Goal: Task Accomplishment & Management: Complete application form

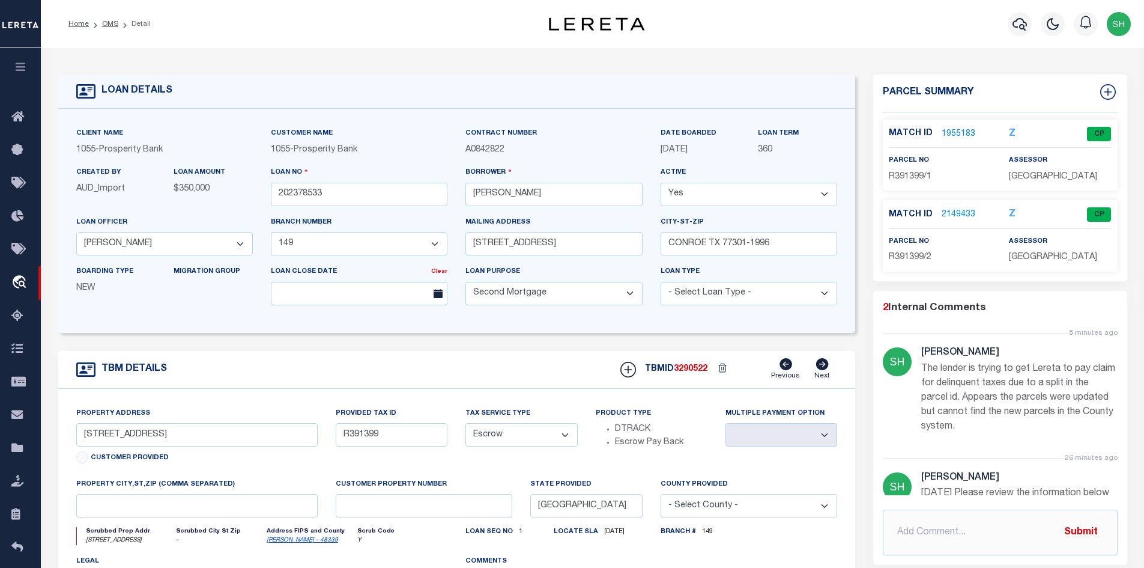
select select "10528"
select select "3911"
select select "100"
select select "Escrow"
drag, startPoint x: 151, startPoint y: 435, endPoint x: 50, endPoint y: 440, distance: 101.0
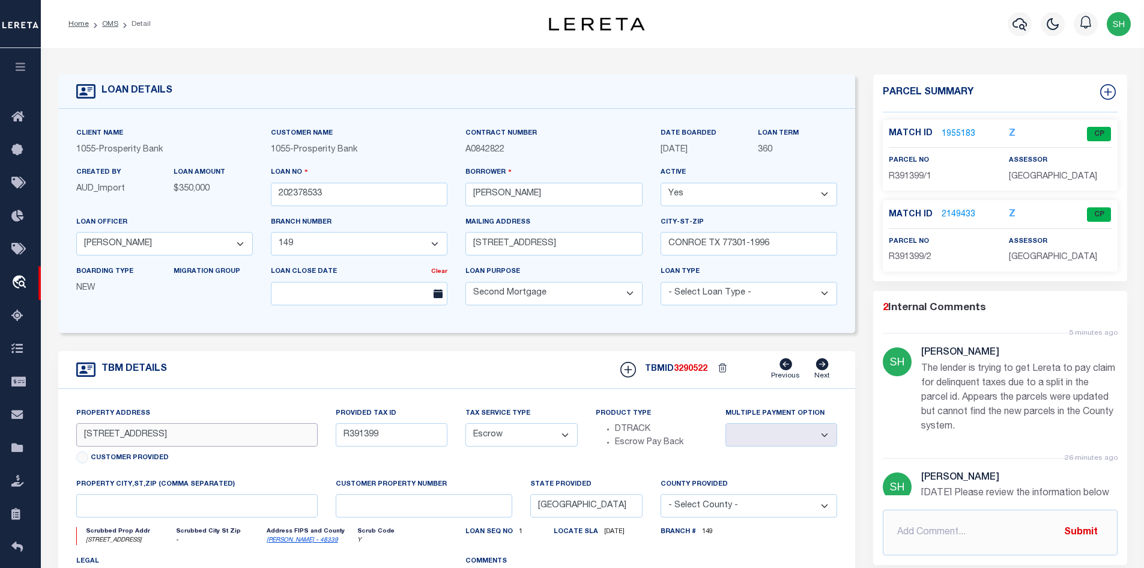
click at [50, 440] on div "TBM DETAILS TBMID 3290522" at bounding box center [457, 517] width 816 height 333
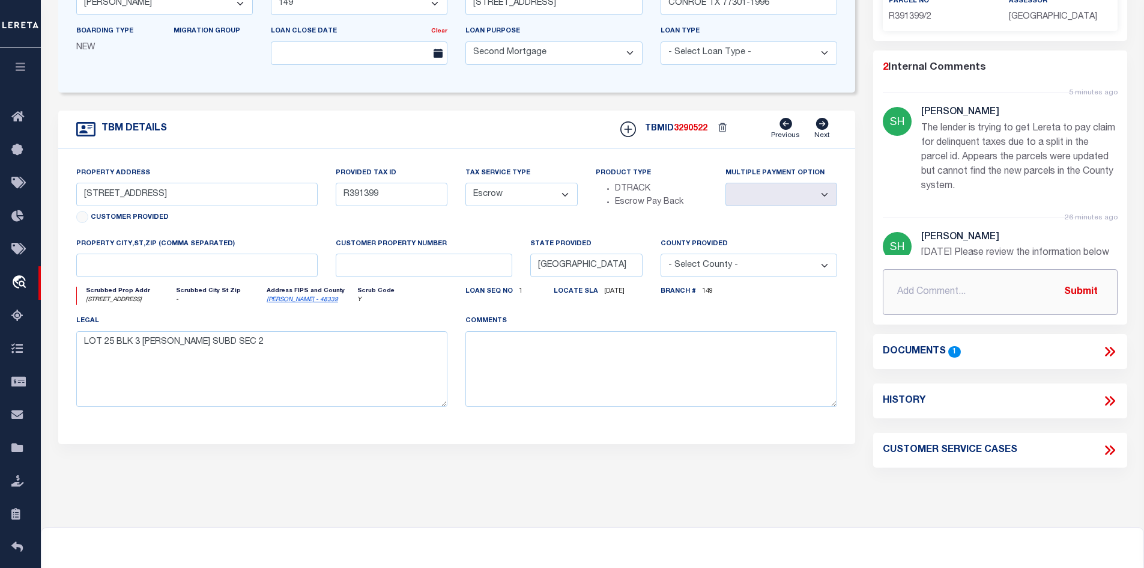
click at [904, 314] on input "text" at bounding box center [1000, 292] width 235 height 46
paste input "Spoke with tax collector state property is UDI – 50%, Parcel R391339 tax was pa…"
type input "Spoke with tax collector state property is UDI – 50%, Parcel R391339 tax was pa…"
click at [1083, 304] on button "Submit" at bounding box center [1081, 291] width 49 height 25
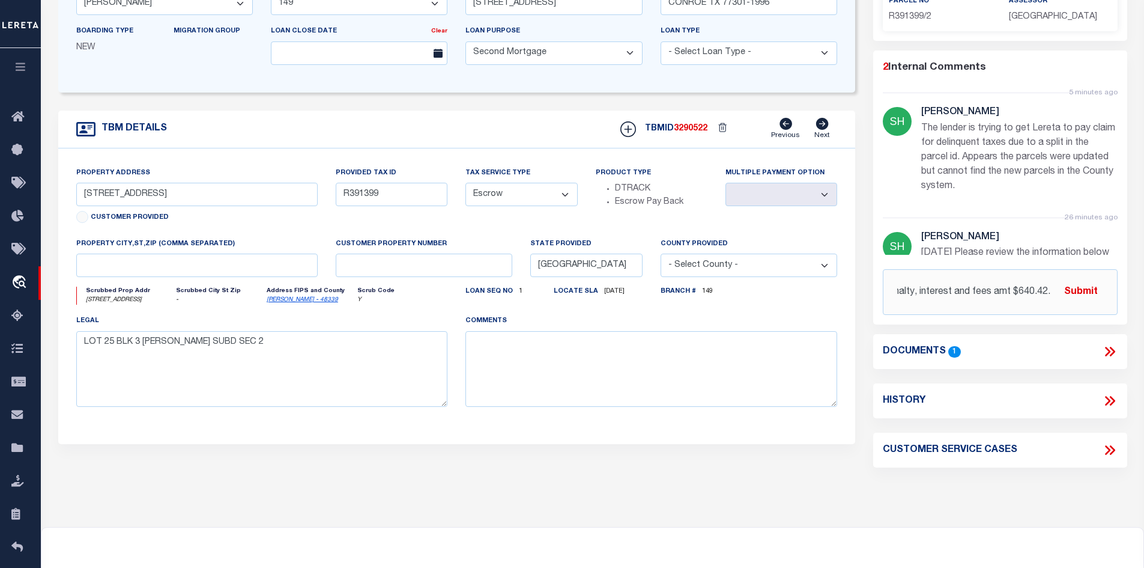
scroll to position [0, 0]
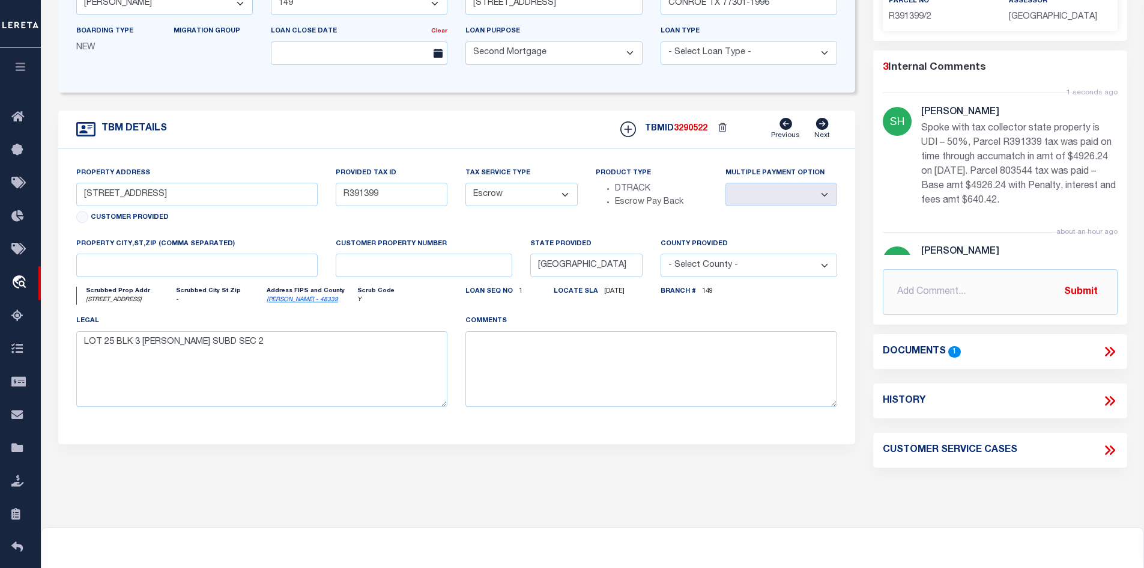
click at [1108, 408] on div at bounding box center [1110, 401] width 16 height 16
select select "100"
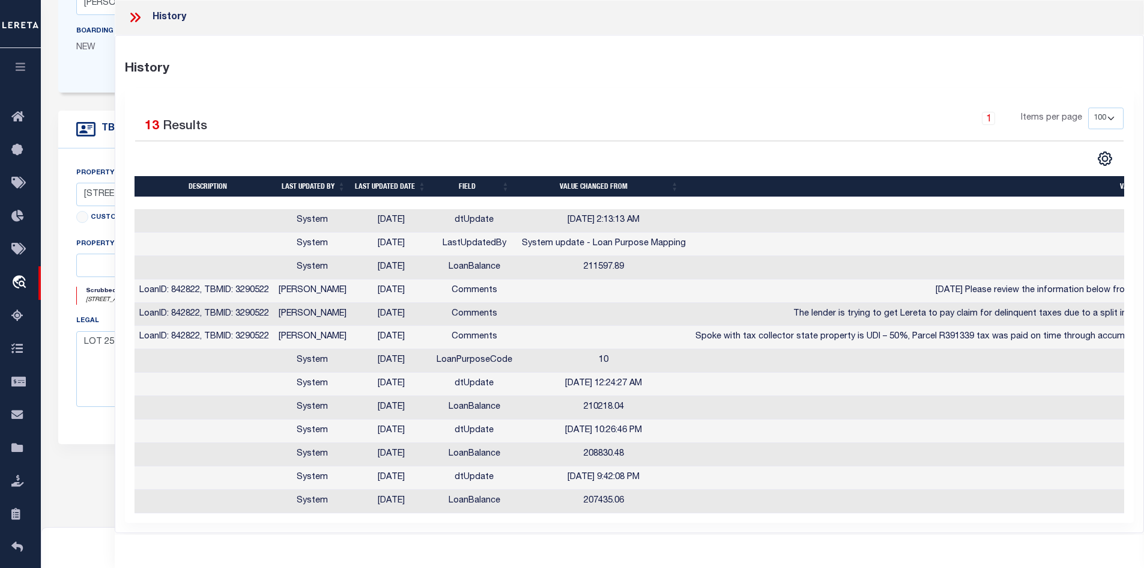
click at [661, 435] on td "[DATE] 10:26:46 PM" at bounding box center [604, 430] width 174 height 23
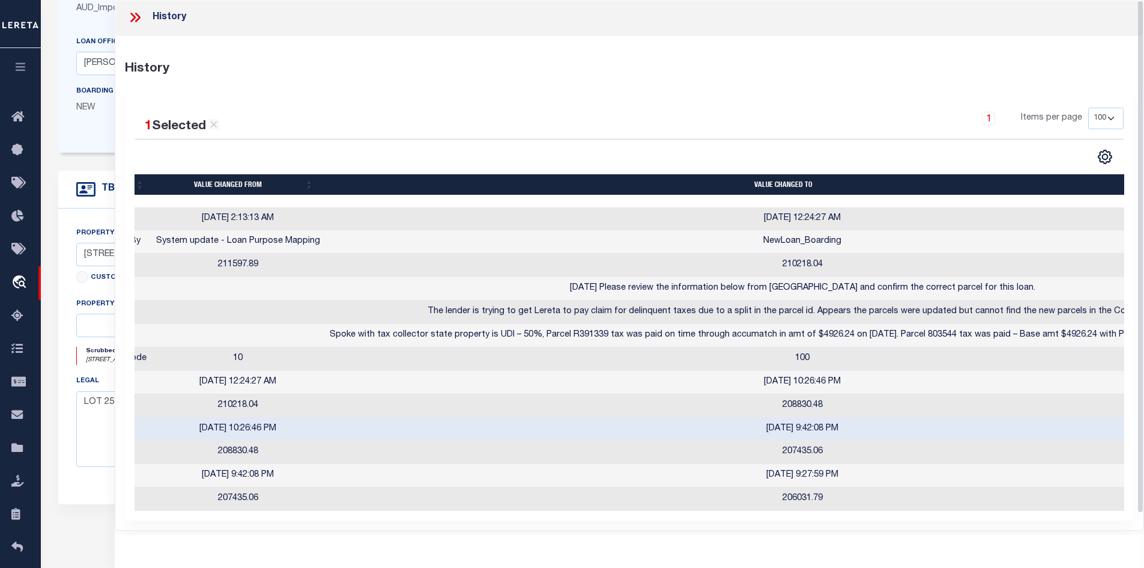
click at [134, 13] on icon at bounding box center [135, 18] width 16 height 16
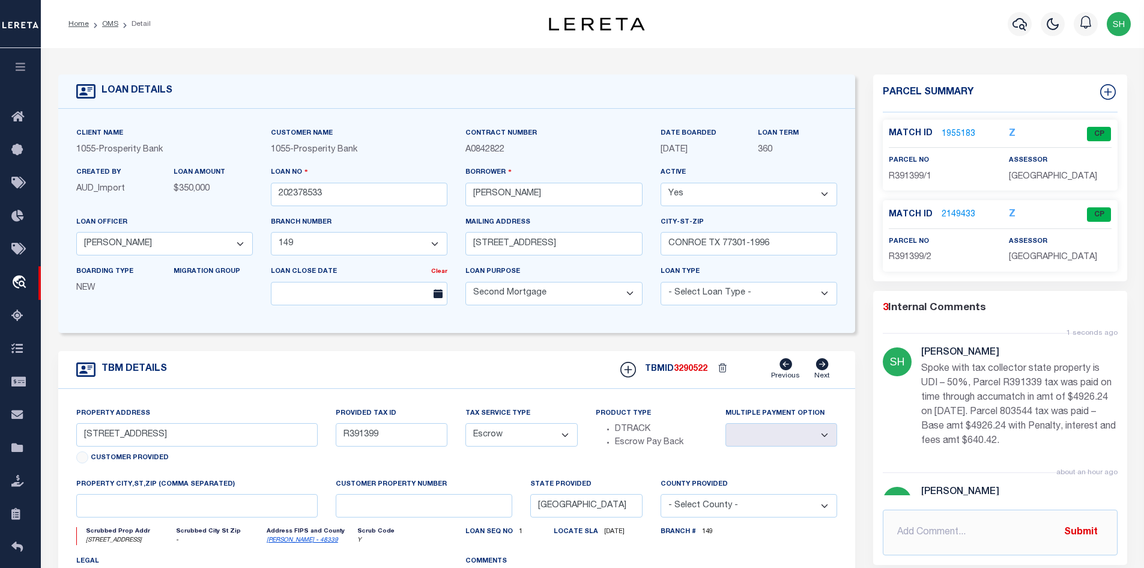
click at [943, 130] on link "1955183" at bounding box center [959, 134] width 34 height 13
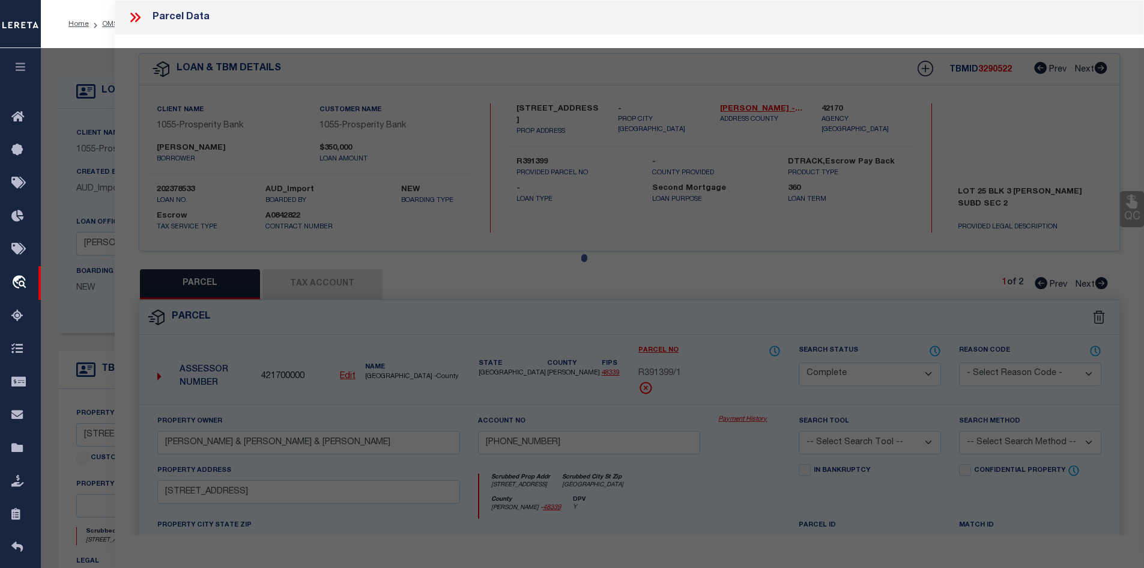
select select "AS"
checkbox input "false"
select select "CP"
type input "[PERSON_NAME] & [PERSON_NAME] & [PERSON_NAME]"
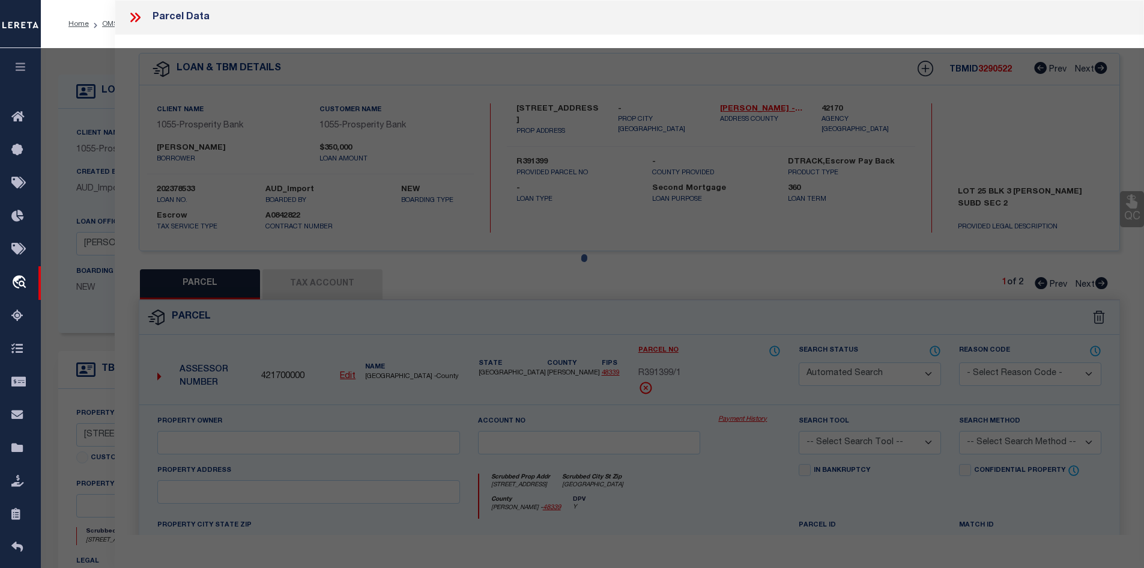
type input "[PHONE_NUMBER]"
select select
type input "[STREET_ADDRESS]"
checkbox input "false"
type input "[GEOGRAPHIC_DATA]"
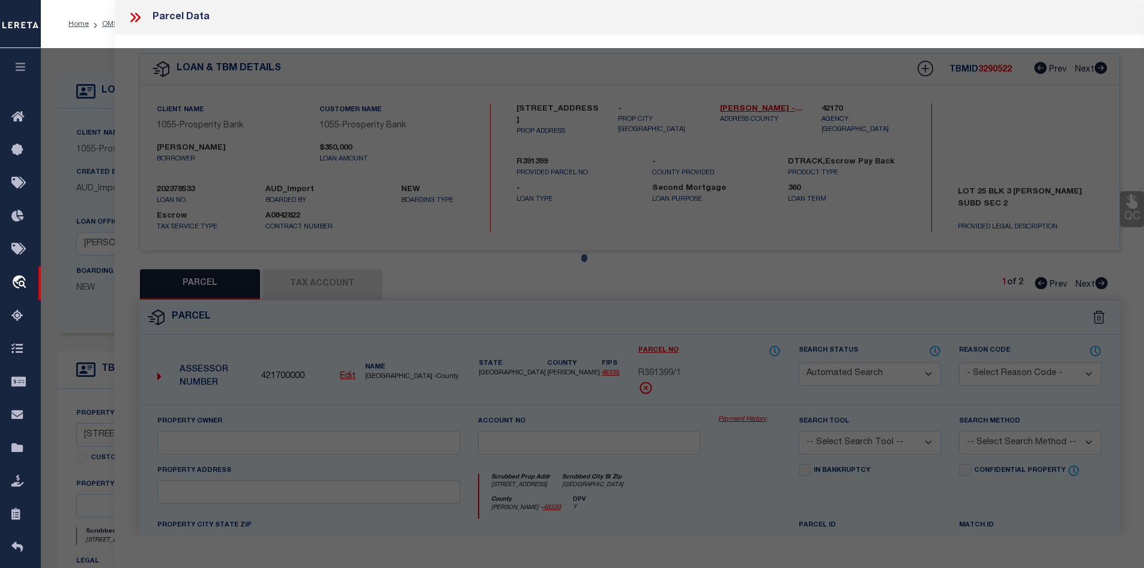
type textarea "S249502 - [PERSON_NAME][GEOGRAPHIC_DATA], Lot 25"
type textarea "Spoke utility district, state parcel number for [PERSON_NAME] – 39139901 and Ma…"
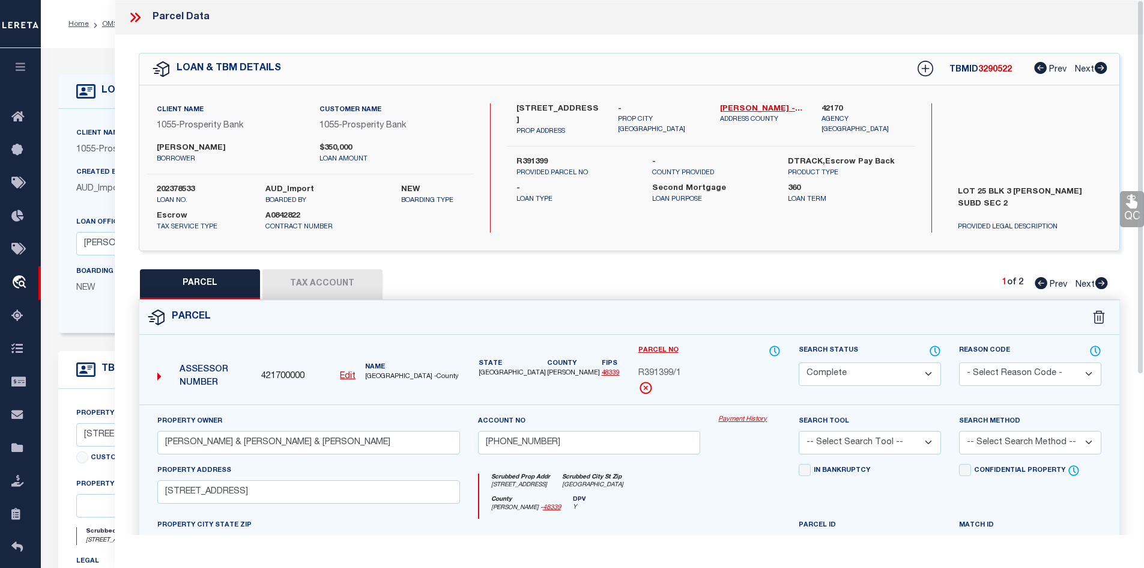
click at [309, 290] on button "Tax Account" at bounding box center [323, 284] width 120 height 30
select select "100"
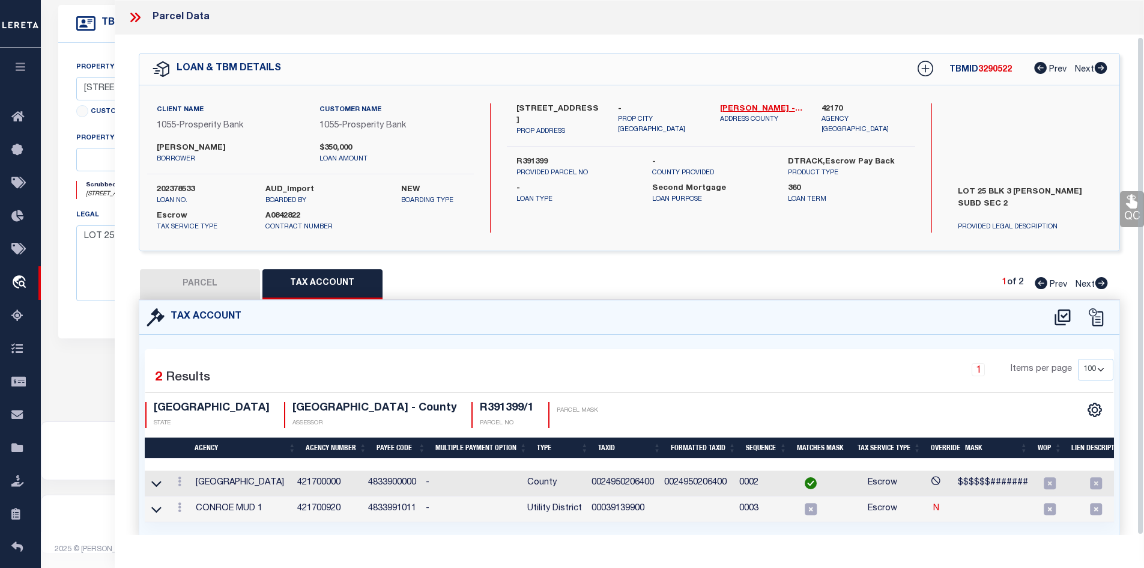
scroll to position [39, 0]
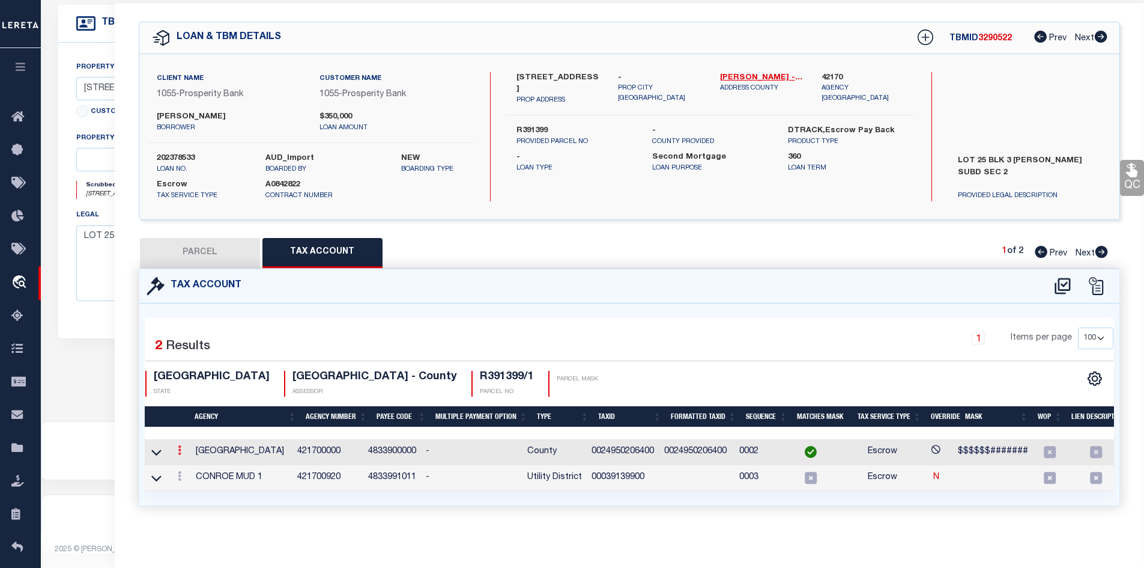
click at [181, 445] on icon at bounding box center [180, 450] width 4 height 10
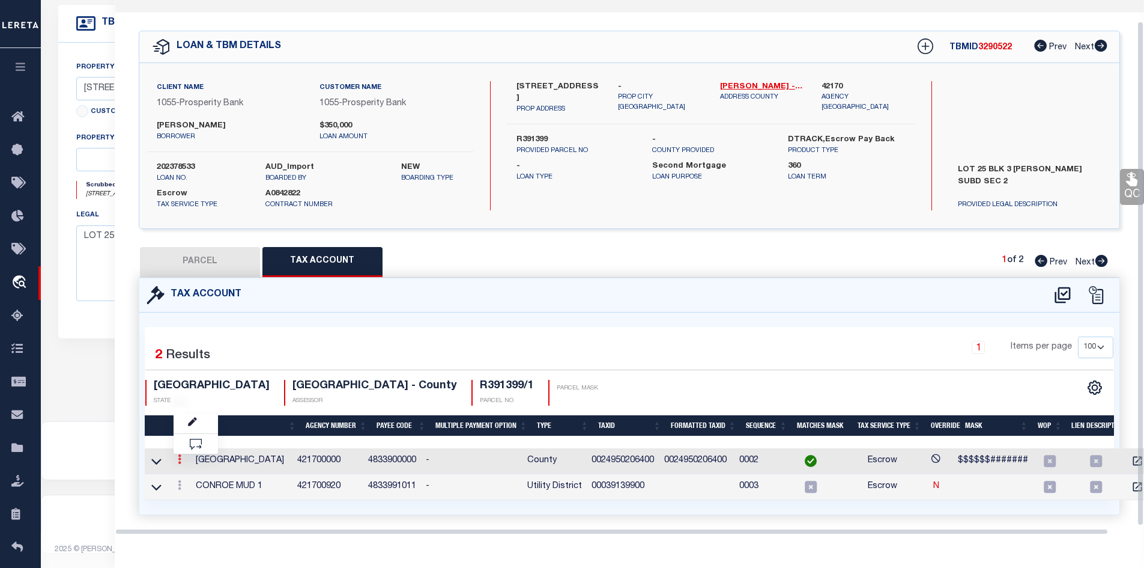
scroll to position [22, 0]
click at [197, 413] on link at bounding box center [196, 423] width 44 height 20
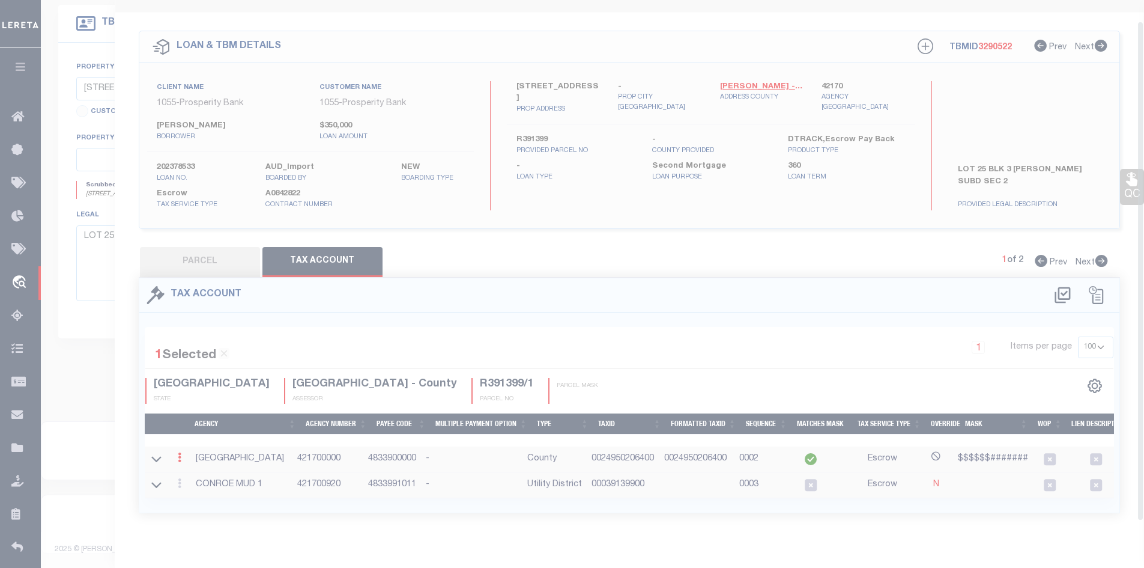
type input "0024950206400"
type textarea "$$$$$$#######"
checkbox input "true"
type input "XXXXXXXXXXXXX*"
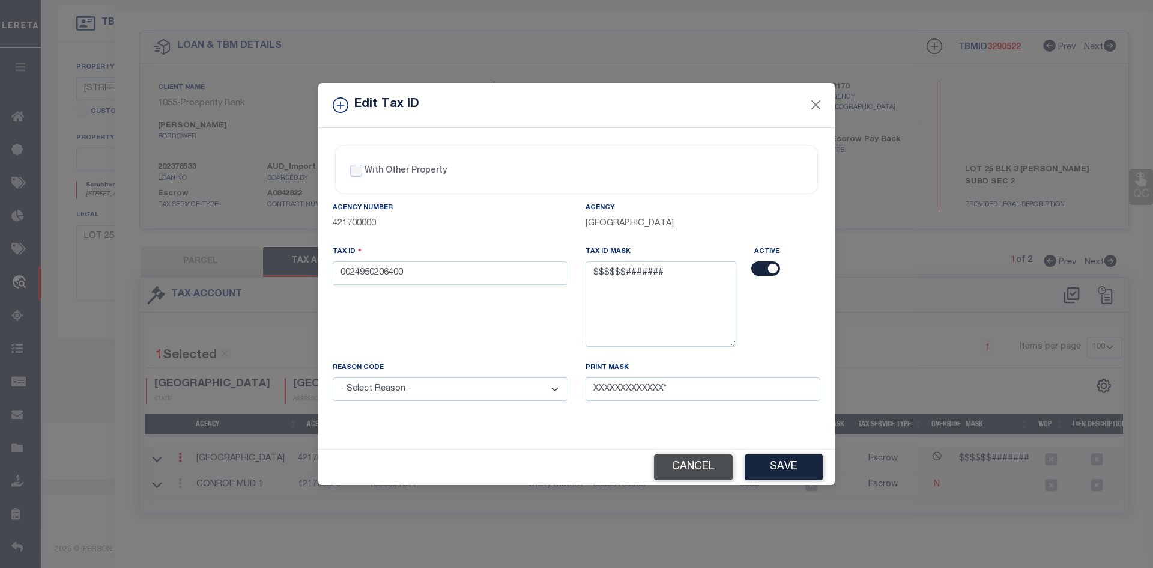
click at [699, 461] on button "Cancel" at bounding box center [693, 467] width 79 height 26
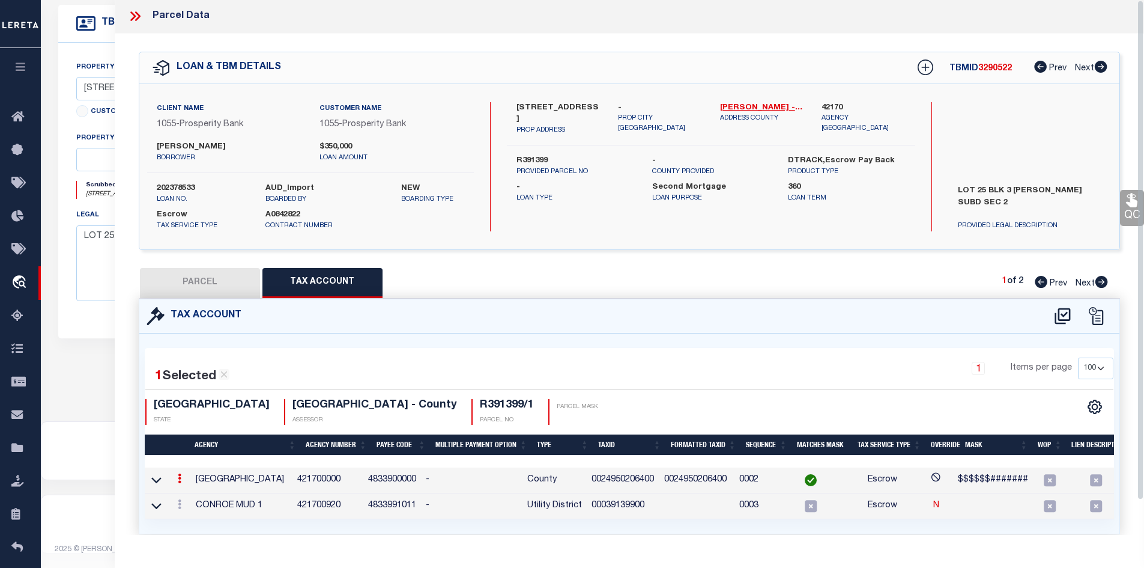
scroll to position [0, 0]
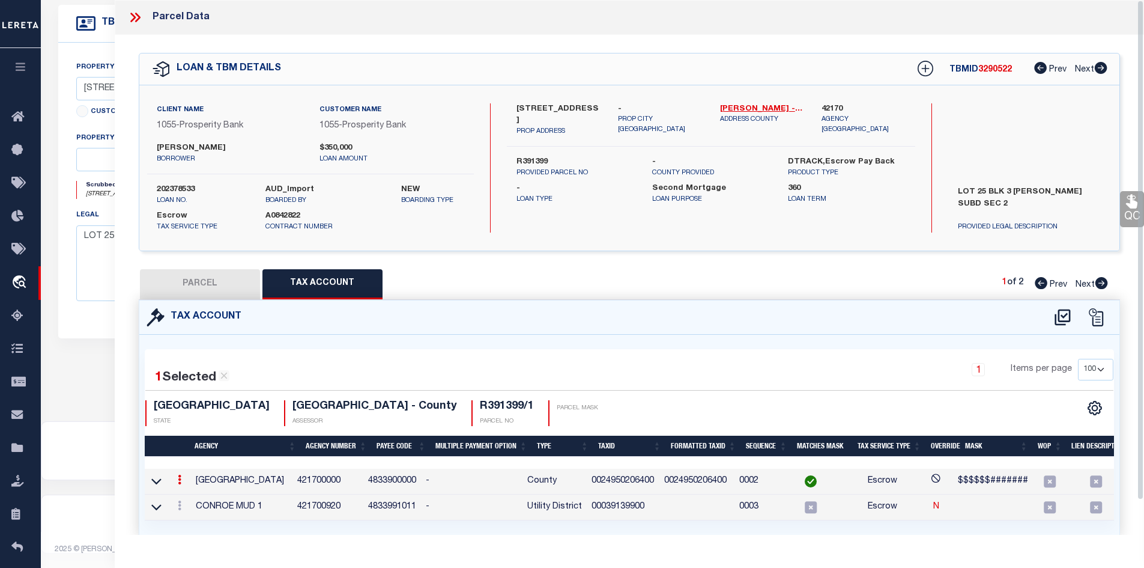
drag, startPoint x: 133, startPoint y: 10, endPoint x: 157, endPoint y: 22, distance: 26.9
click at [139, 17] on icon at bounding box center [135, 18] width 16 height 16
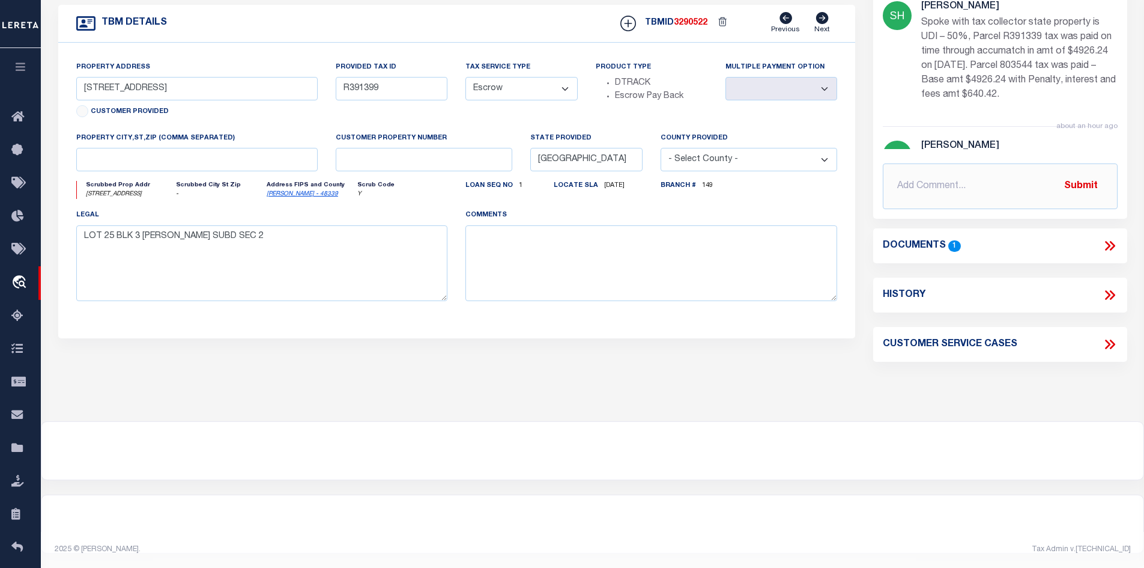
scroll to position [111, 0]
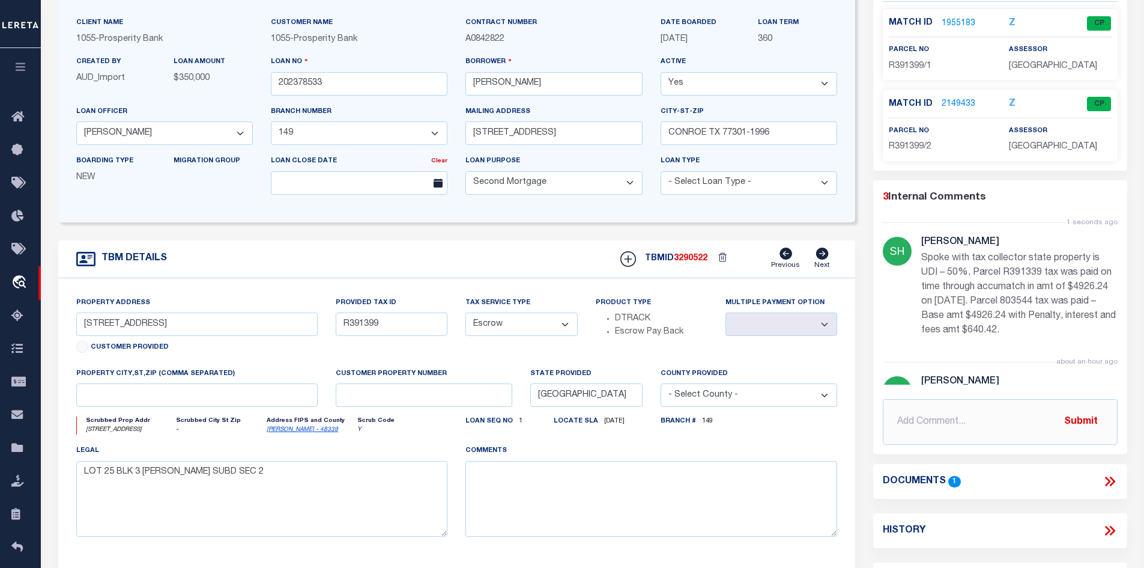
click at [949, 111] on link "2149433" at bounding box center [959, 104] width 34 height 13
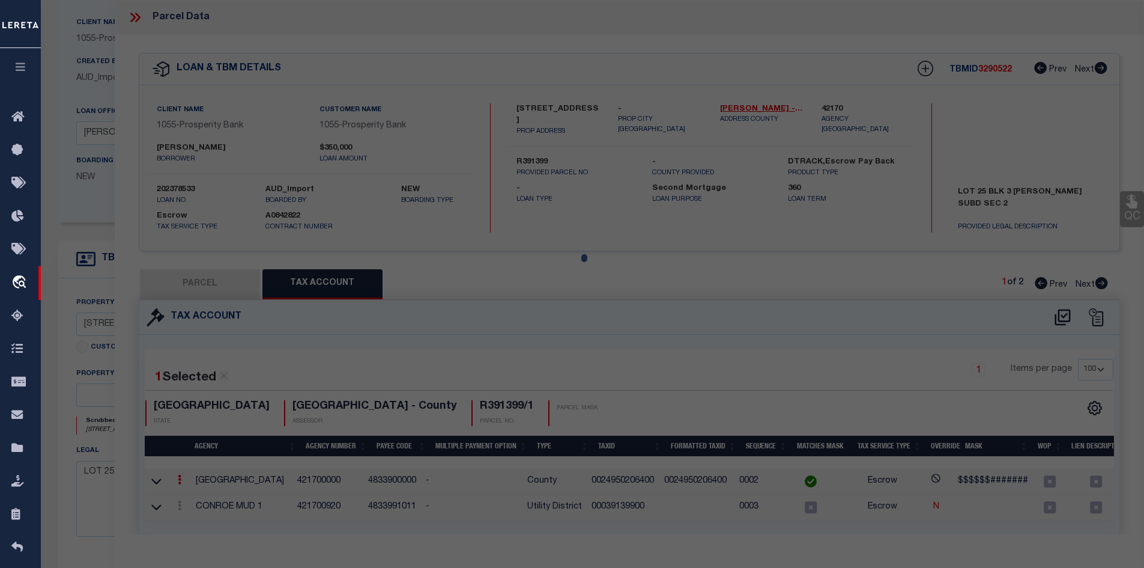
select select "AS"
checkbox input "false"
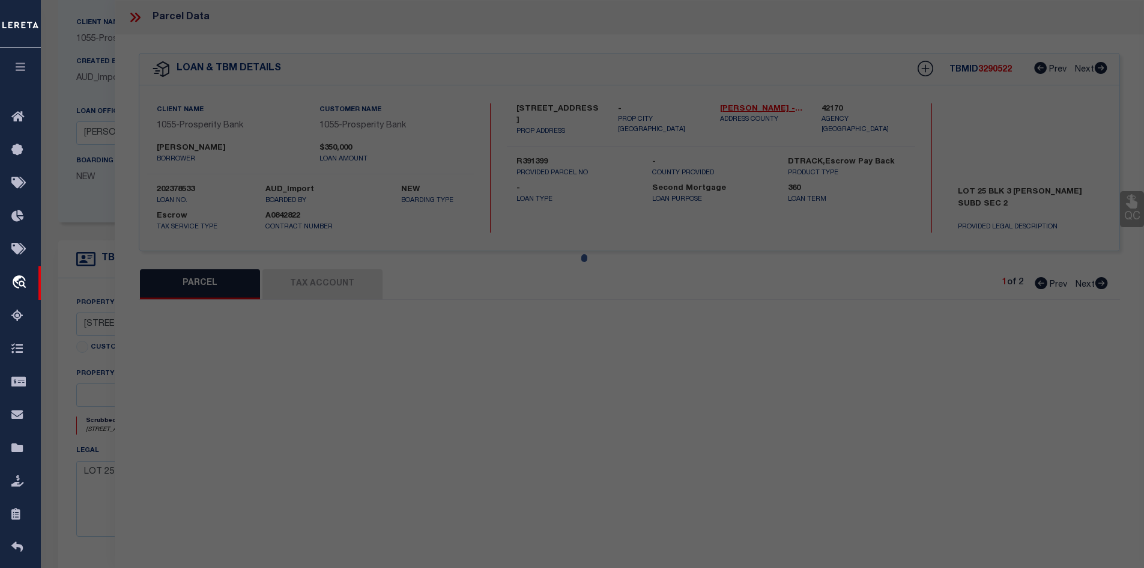
select select "CP"
type input "[PERSON_NAME] & [PERSON_NAME]"
select select
type input "[STREET_ADDRESS]"
checkbox input "false"
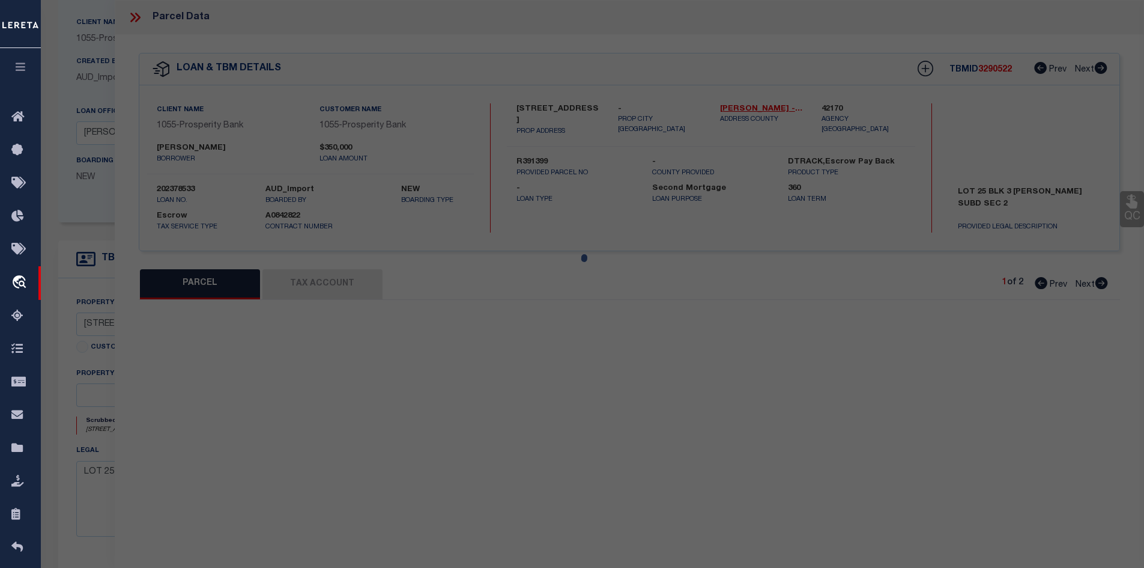
type input "CONROE TX 77301"
type textarea "S249502 - [PERSON_NAME][GEOGRAPHIC_DATA], Lot 25"
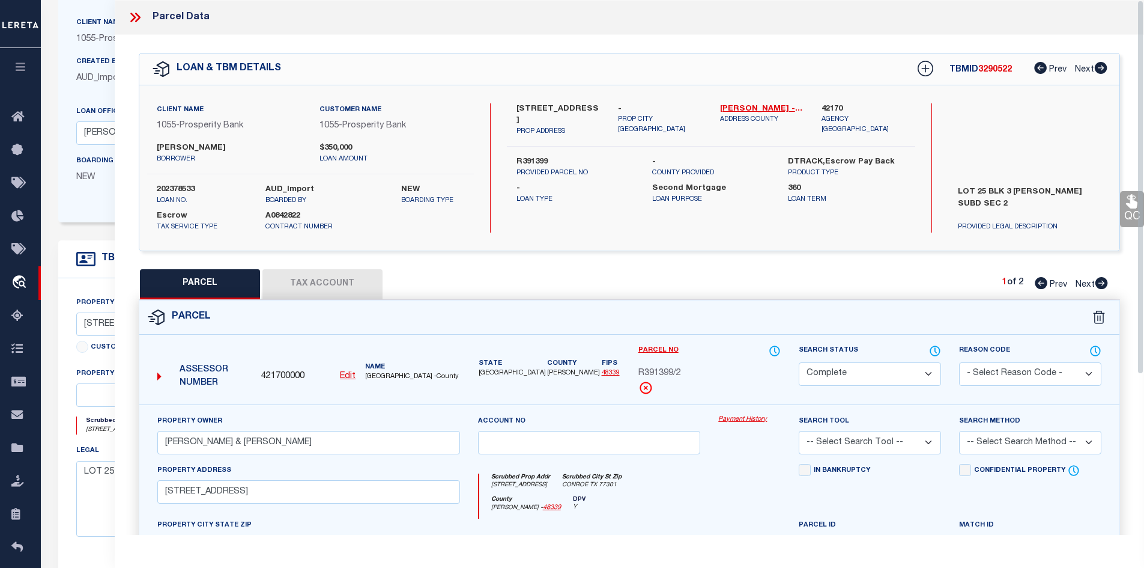
click at [350, 276] on button "Tax Account" at bounding box center [323, 284] width 120 height 30
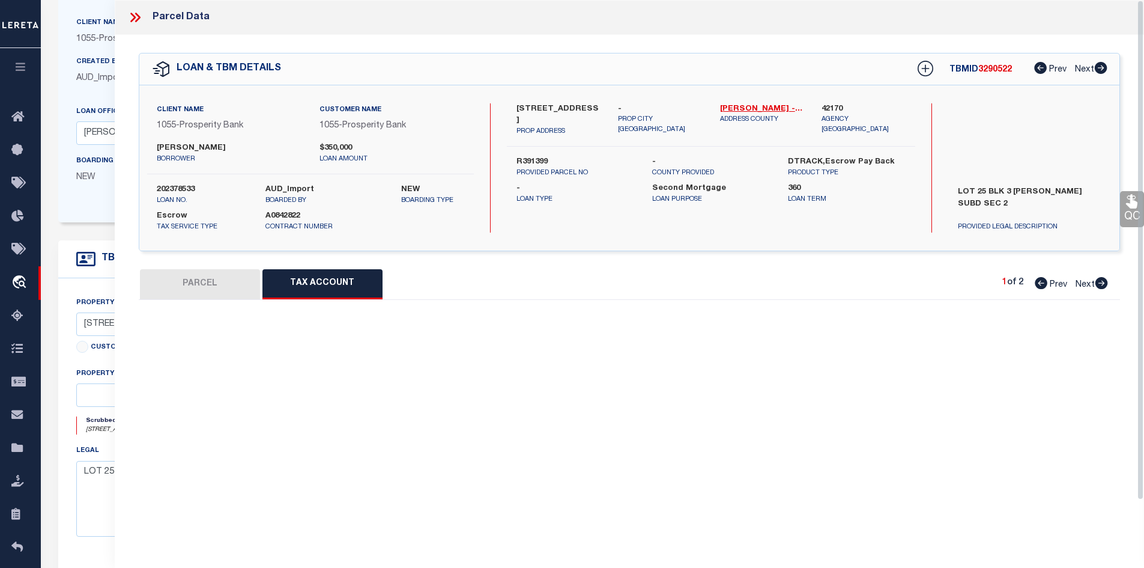
select select "100"
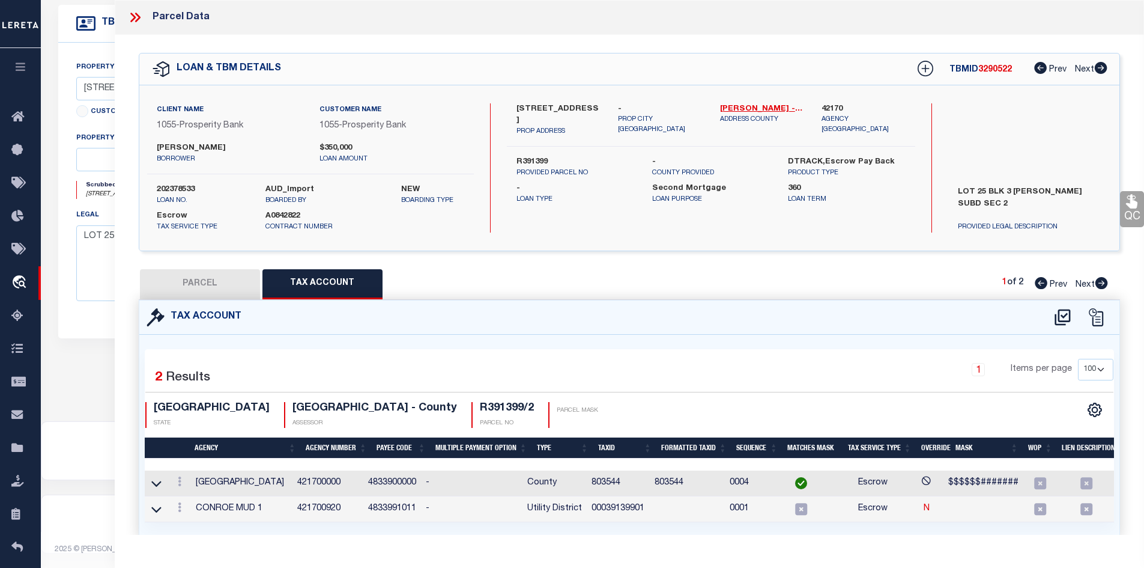
scroll to position [50, 0]
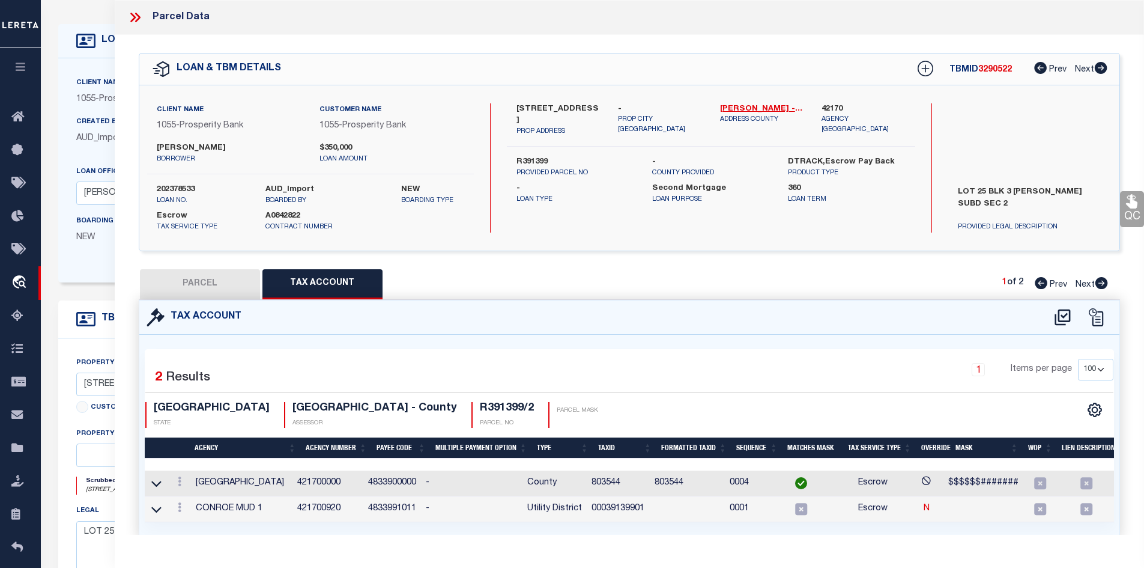
click at [133, 17] on icon at bounding box center [135, 18] width 16 height 16
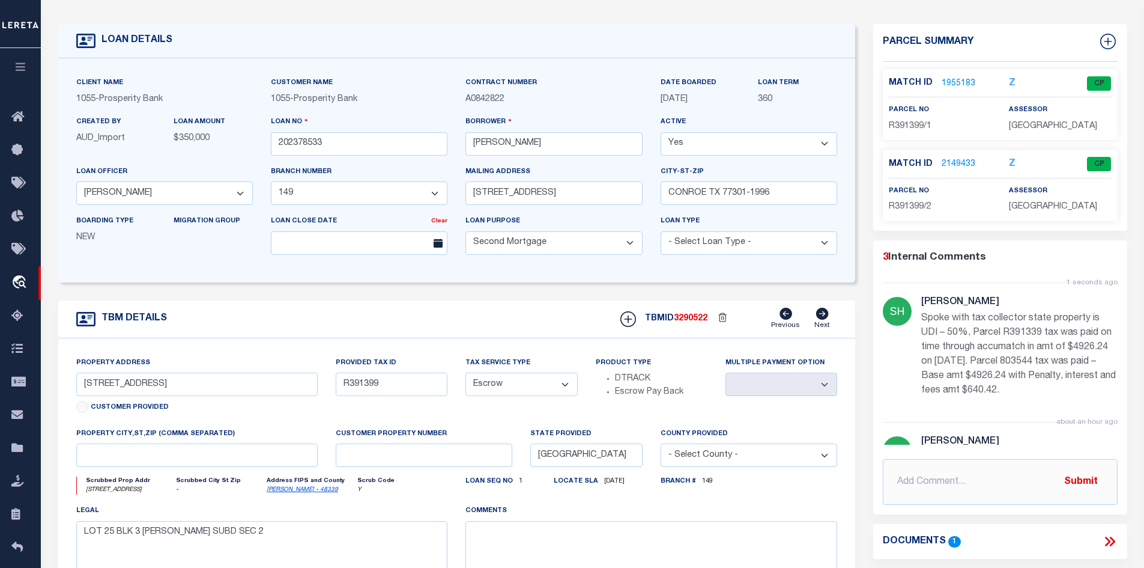
scroll to position [0, 0]
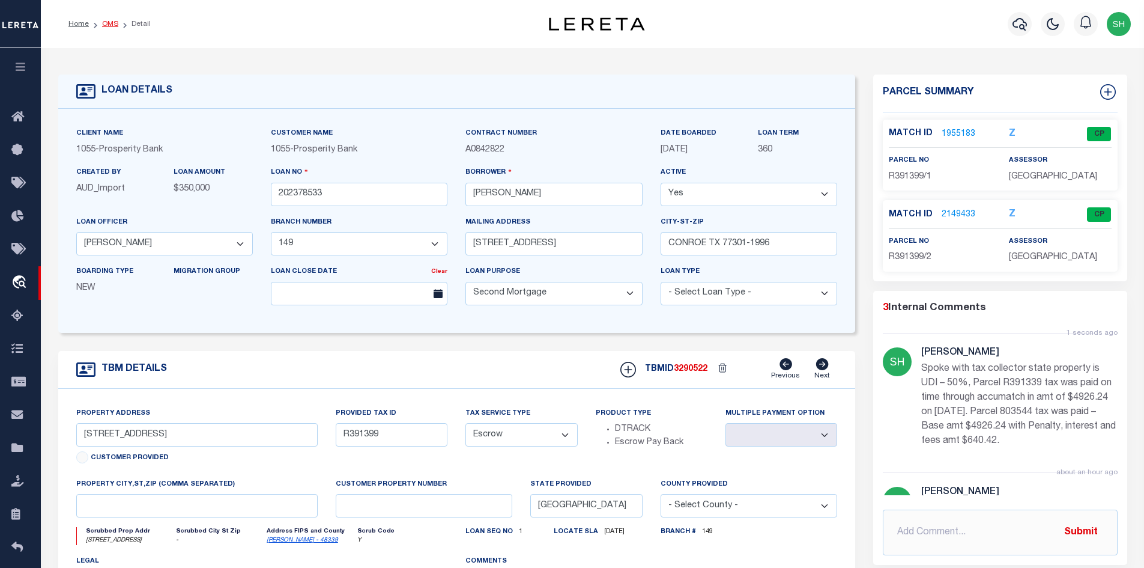
click at [106, 20] on link "OMS" at bounding box center [110, 23] width 16 height 7
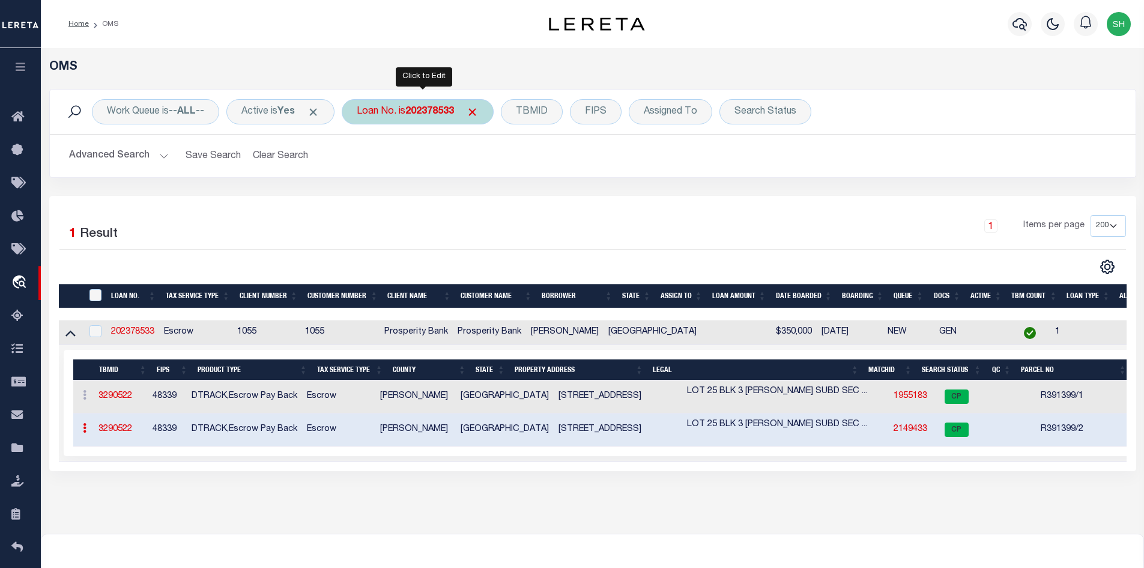
click at [416, 113] on b "202378533" at bounding box center [429, 112] width 49 height 10
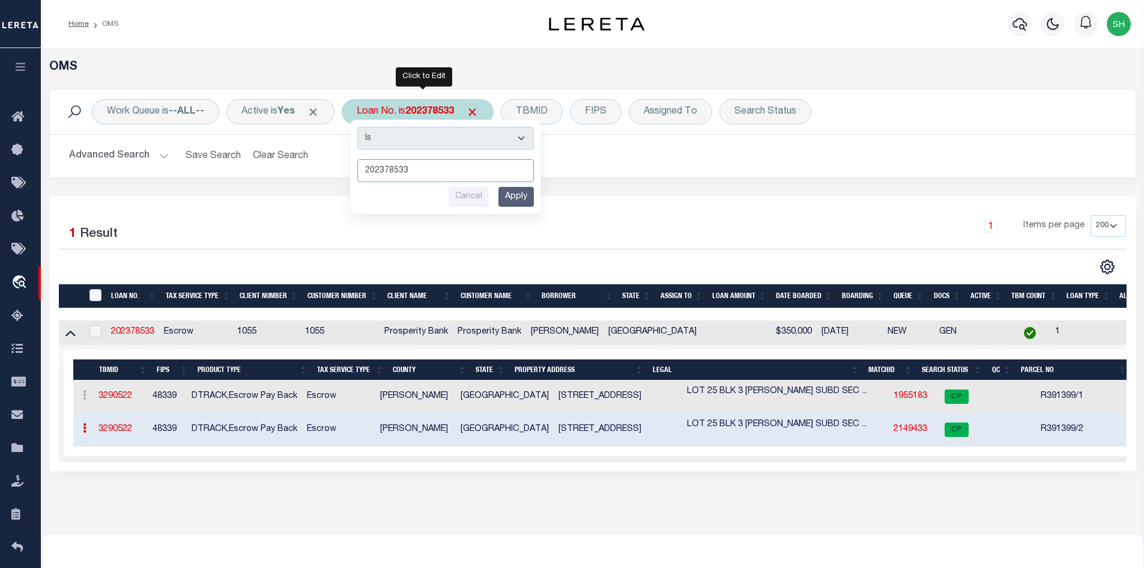
paste input "17619"
type input "17619"
click at [510, 195] on input "Apply" at bounding box center [516, 197] width 35 height 20
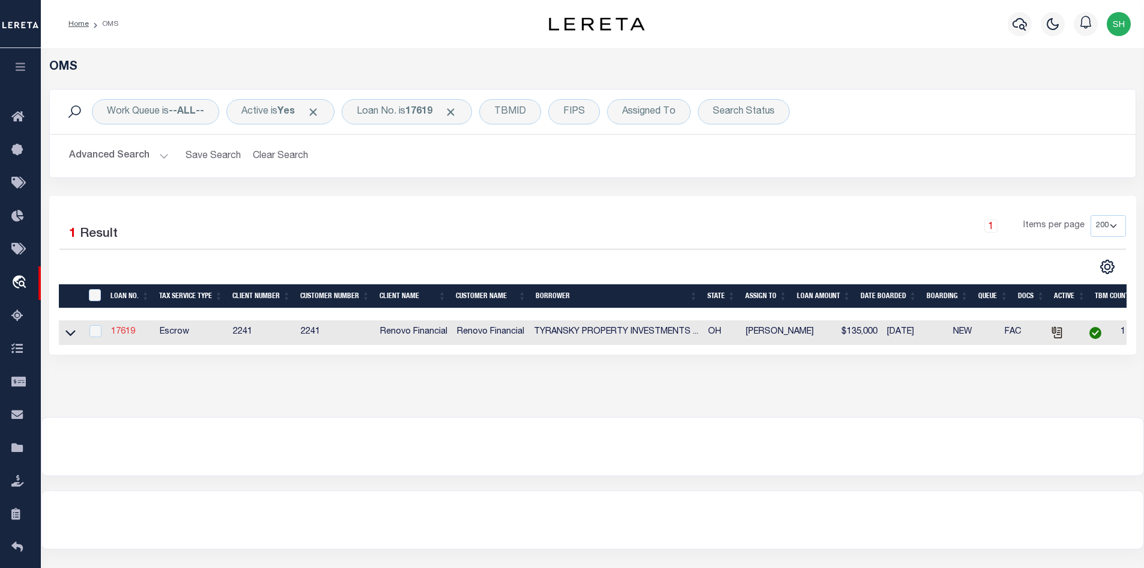
click at [126, 334] on link "17619" at bounding box center [123, 331] width 24 height 8
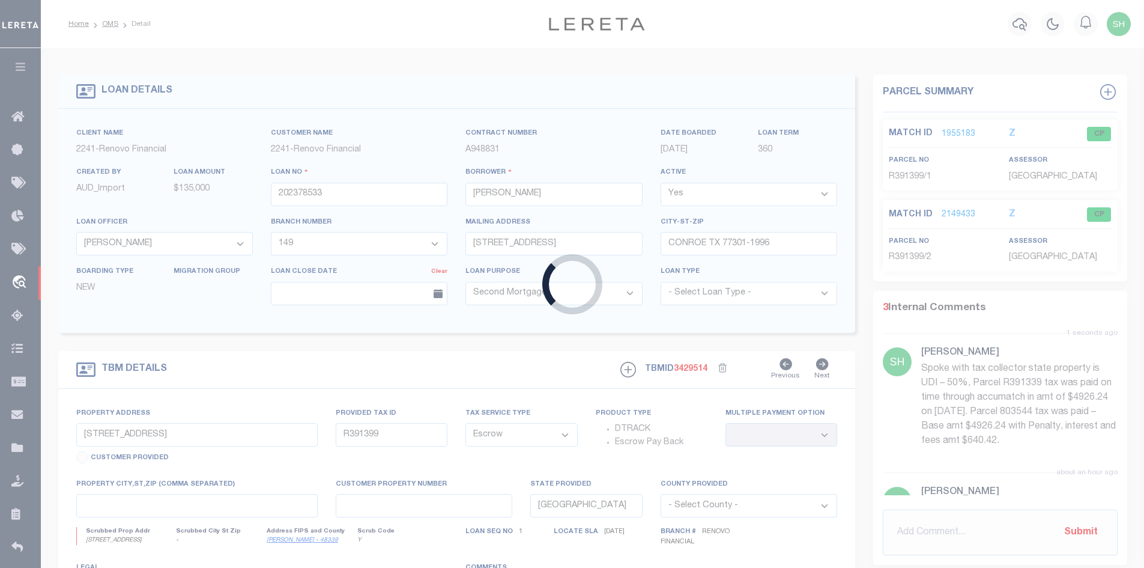
type input "17619"
type input "TYRANSKY PROPERTY INVESTMENTS LLC"
select select
type input "[STREET_ADDRESS]"
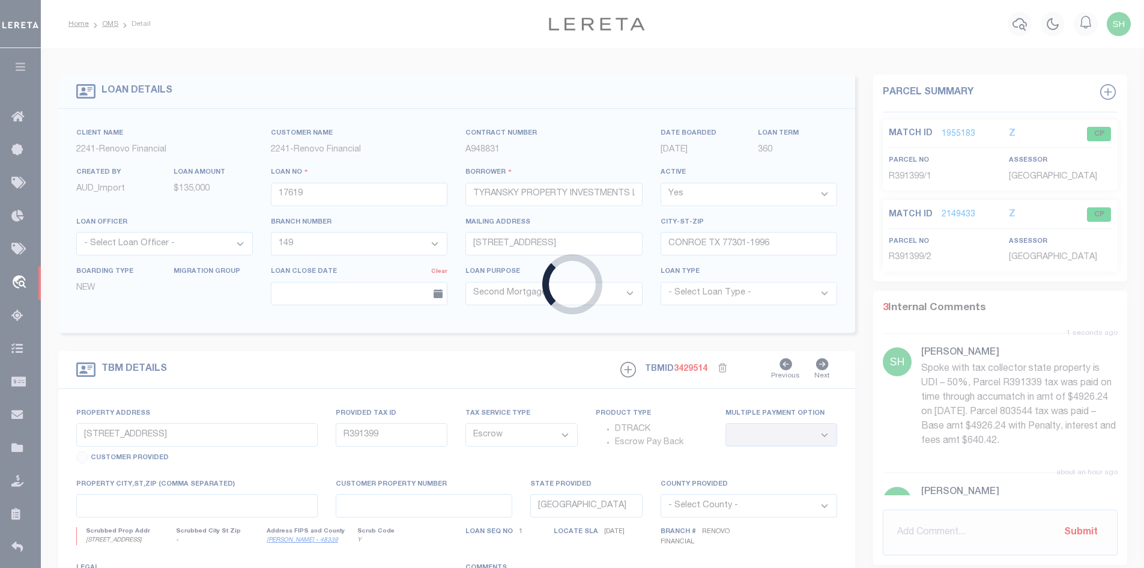
type input "Willoughby OH 44094"
select select "10"
type input "[STREET_ADDRESS]"
select select
type input "[GEOGRAPHIC_DATA], [GEOGRAPHIC_DATA] 44095"
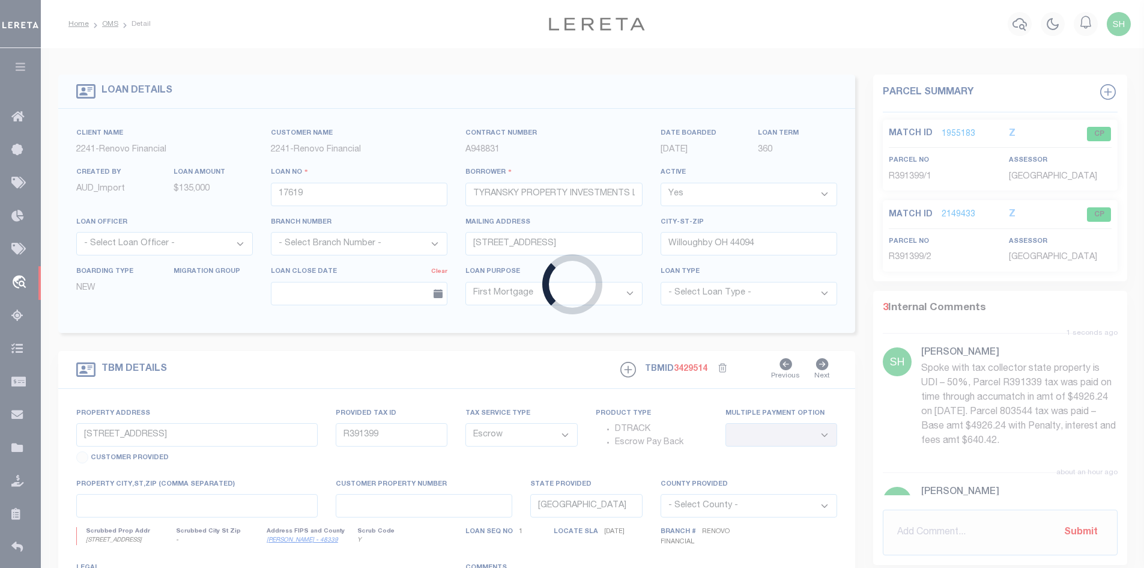
type input "a0kUS000009bDvZ"
type input "OH"
select select
type textarea "LEGAL REQUIRED"
select select "25066"
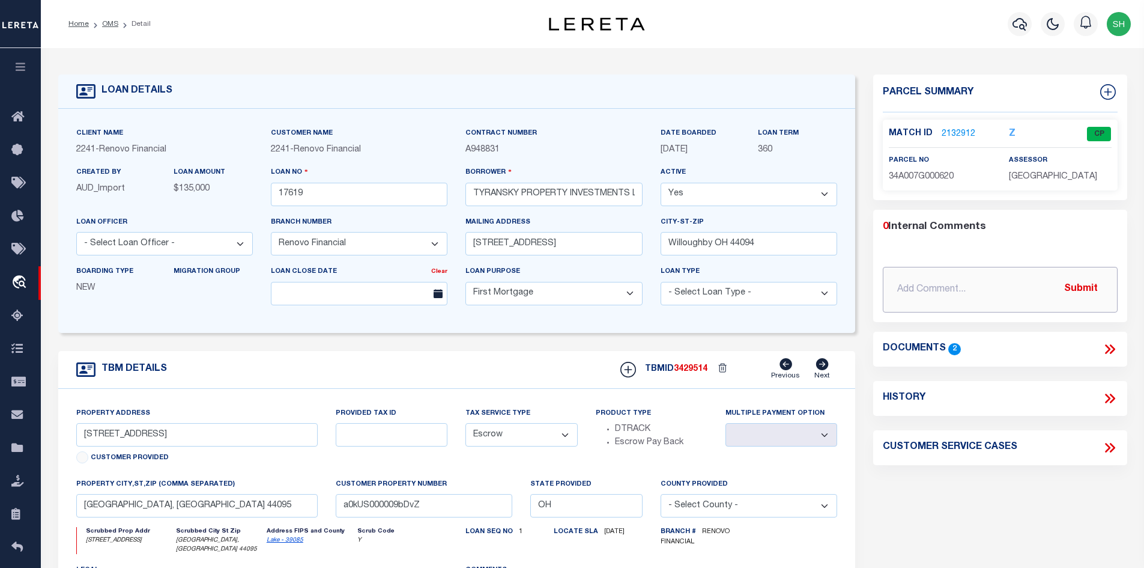
click at [983, 287] on input "text" at bounding box center [1000, 290] width 235 height 46
paste input "Please review attached tax bill received by the borrower, for payment processin…"
type input "[DATE] Please review attached tax bill received by the borrower, for payment pr…"
click at [1077, 285] on button "Submit" at bounding box center [1081, 289] width 49 height 25
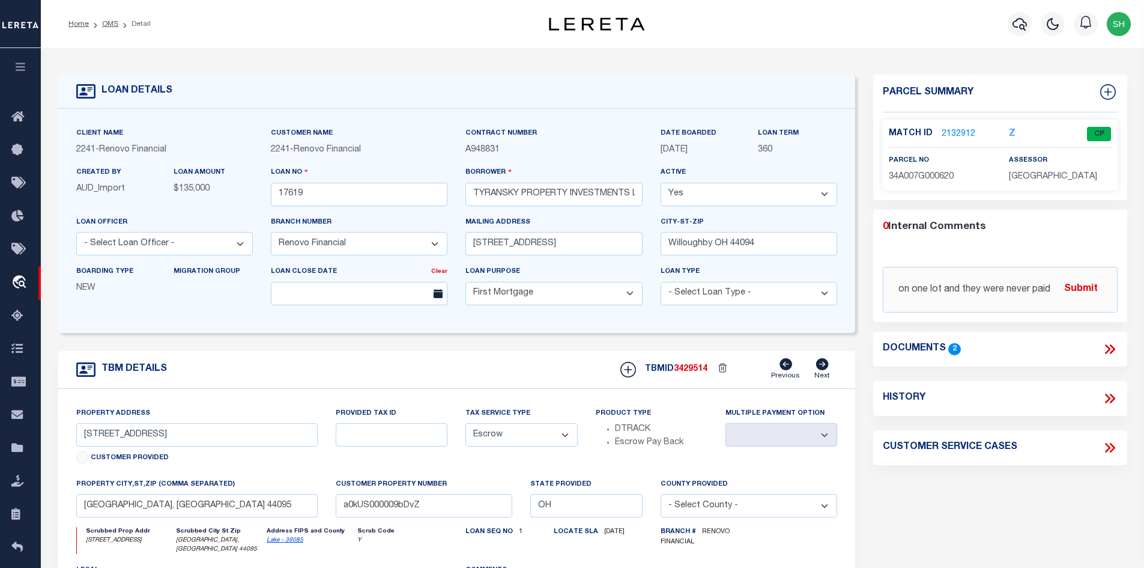
scroll to position [0, 0]
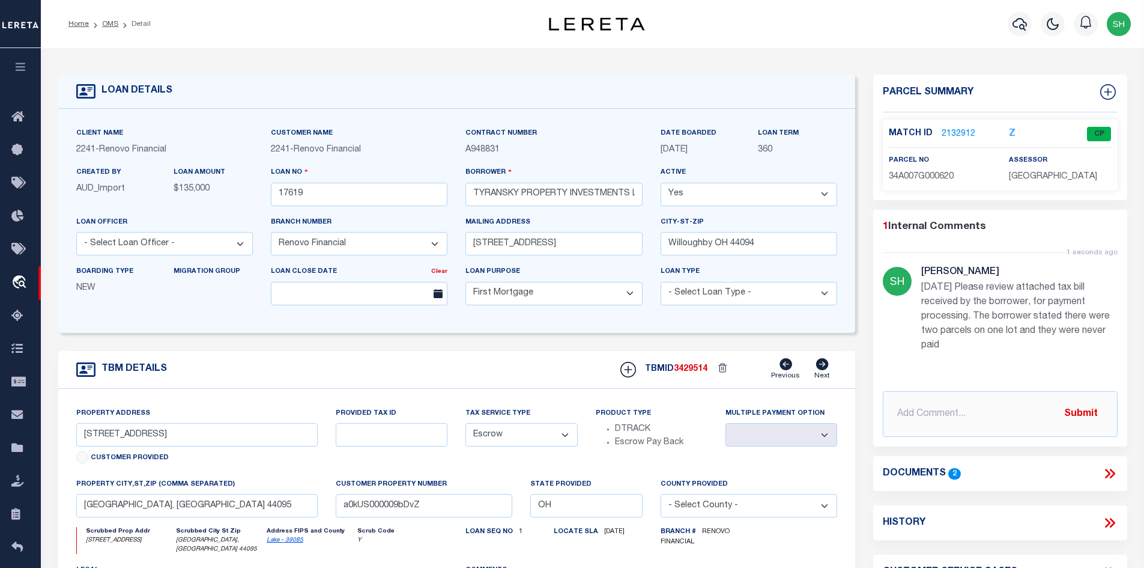
click at [1104, 472] on icon at bounding box center [1110, 474] width 16 height 16
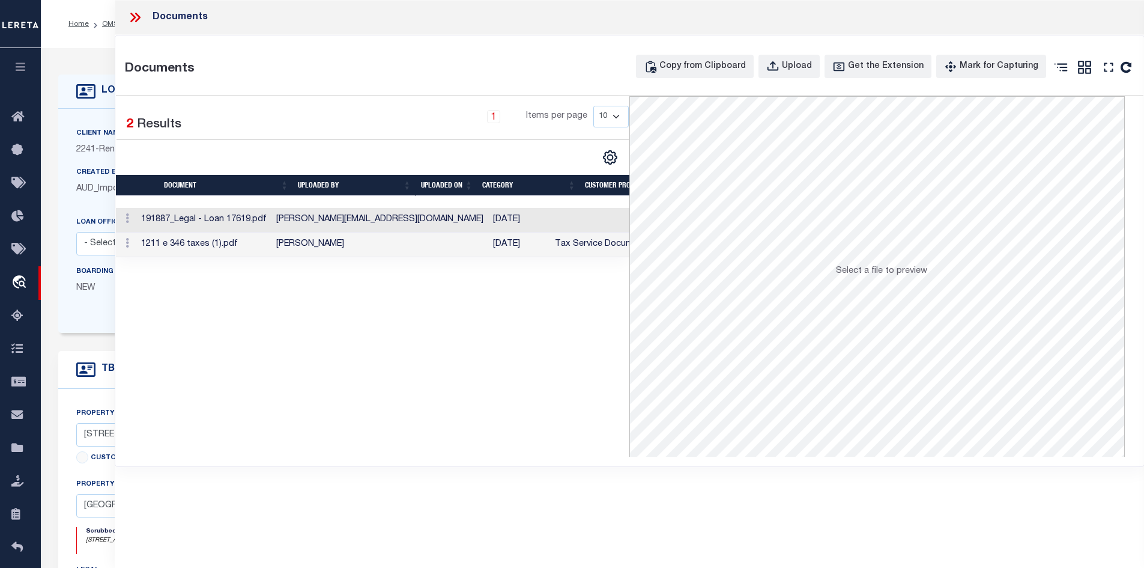
click at [245, 248] on td "1211 e 346 taxes (1).pdf" at bounding box center [203, 244] width 135 height 25
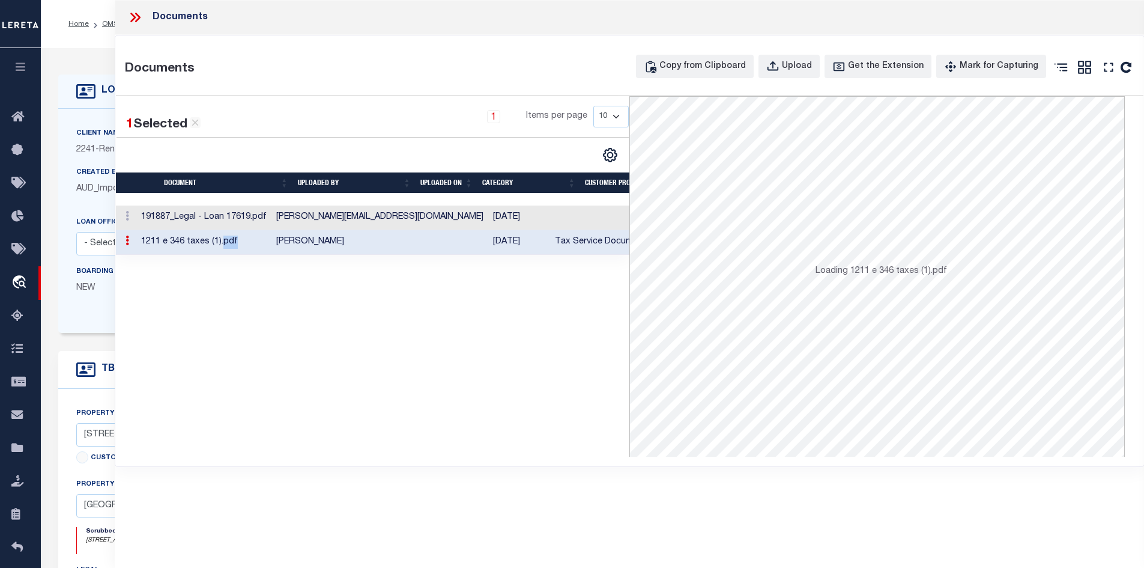
click at [245, 248] on td "1211 e 346 taxes (1).pdf" at bounding box center [203, 242] width 135 height 25
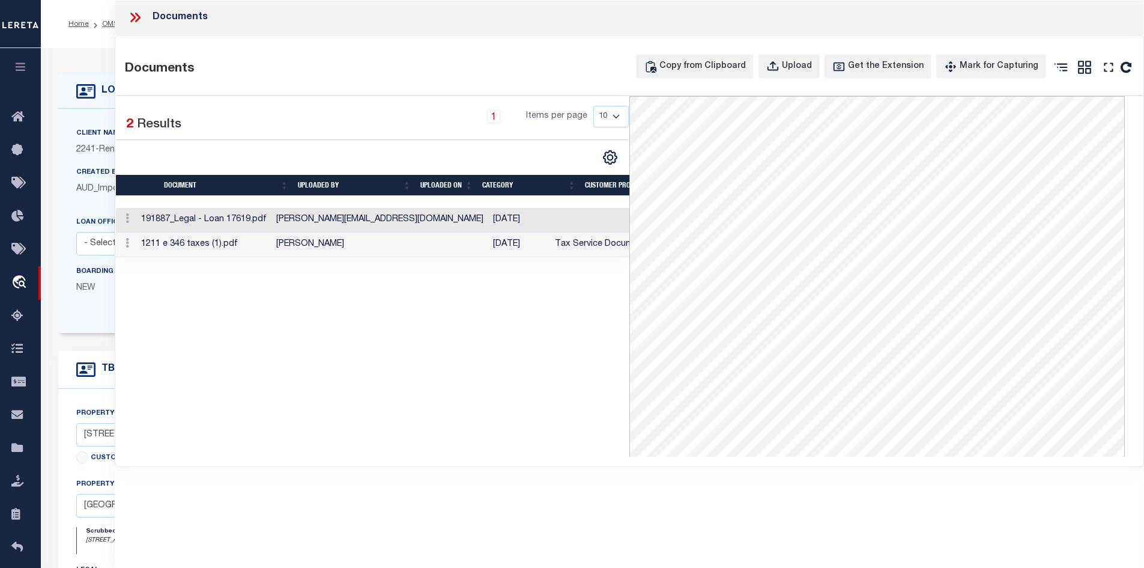
click at [130, 17] on icon at bounding box center [135, 18] width 16 height 16
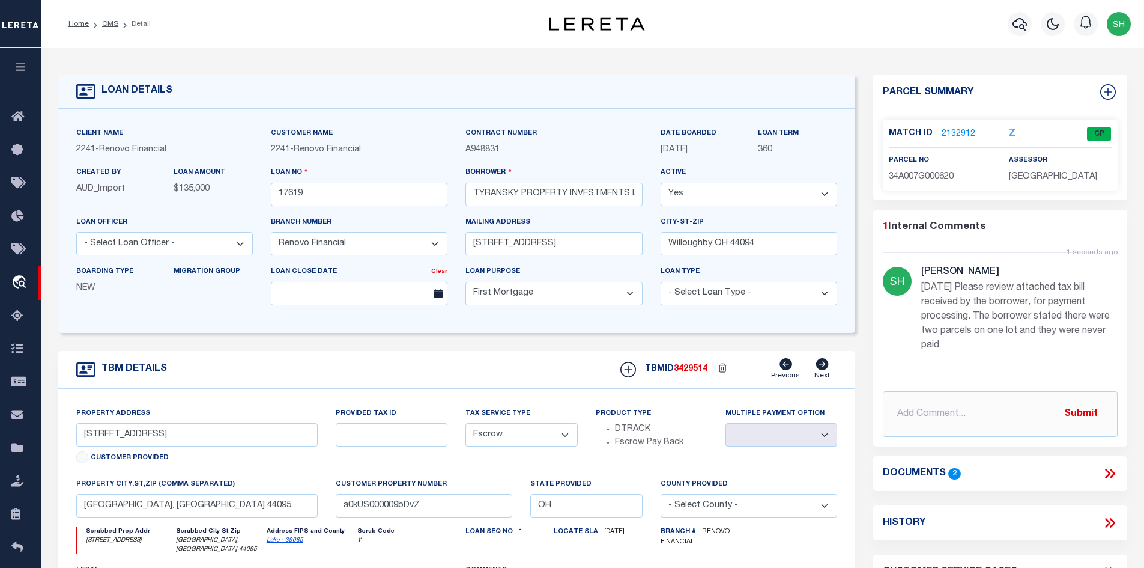
click at [957, 131] on link "2132912" at bounding box center [959, 134] width 34 height 13
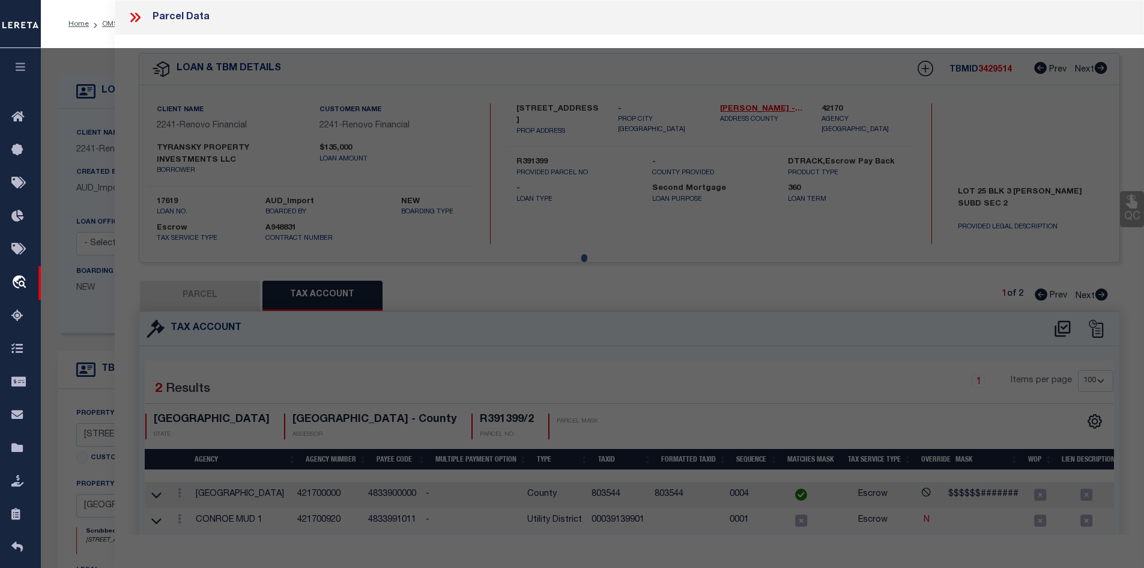
select select "AS"
checkbox input "false"
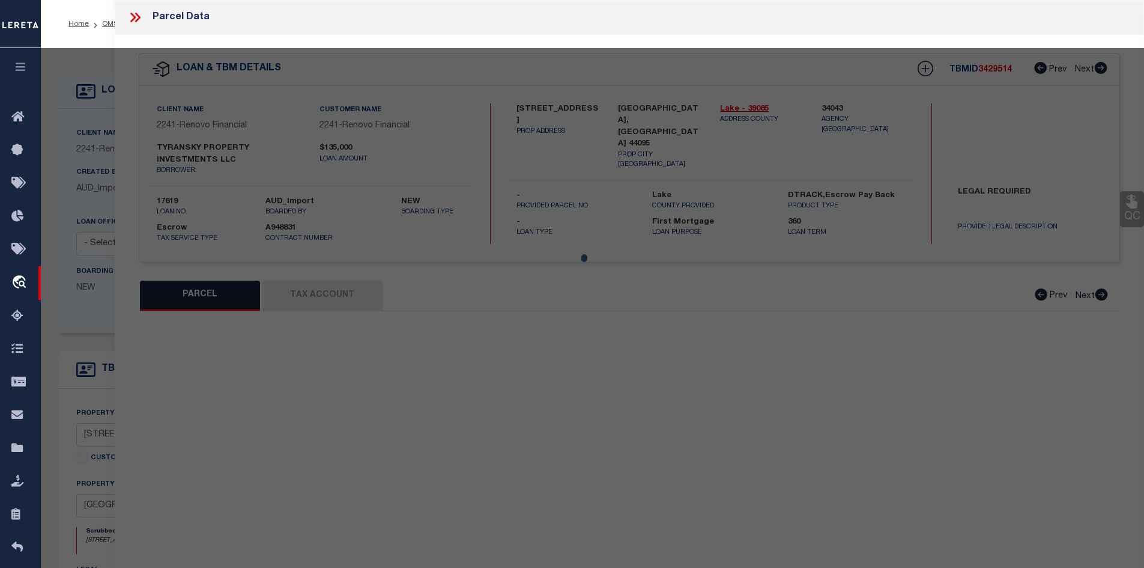
select select "CP"
type input "TYRANSKY PROPERTY INVESTMENTS LLC"
select select "AGW"
select select
type input "[STREET_ADDRESS]"
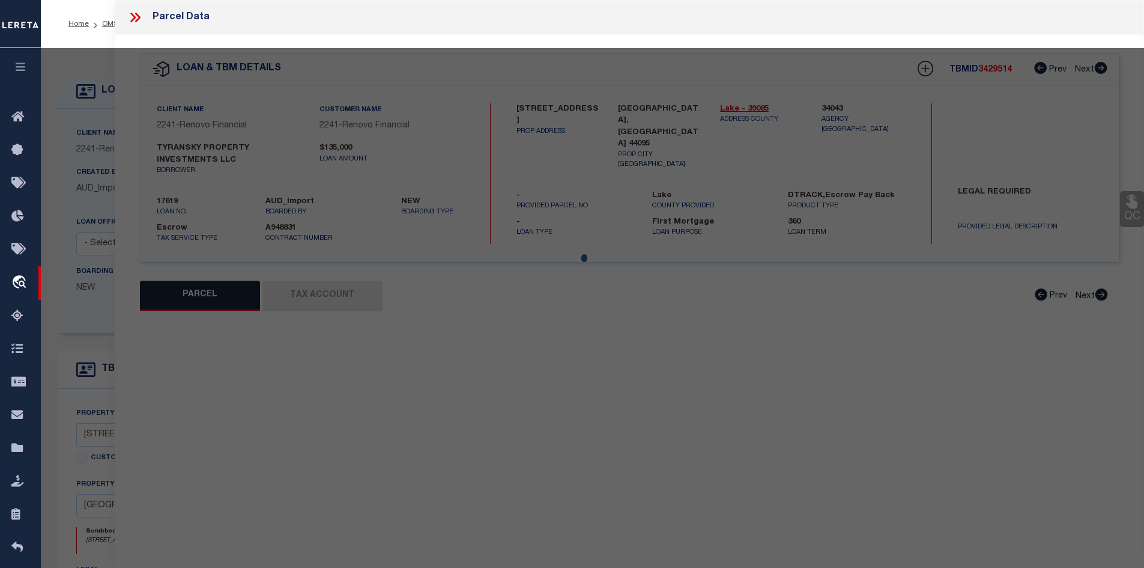
type input "[GEOGRAPHIC_DATA], [GEOGRAPHIC_DATA] 44095"
type textarea "LOT 10, CARD TRACT"
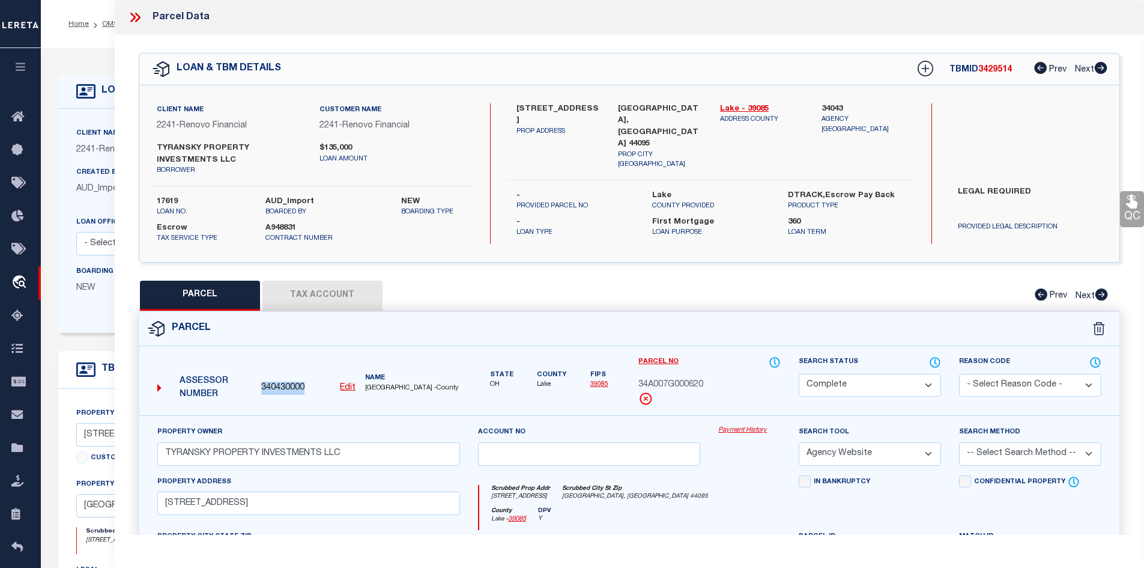
drag, startPoint x: 311, startPoint y: 387, endPoint x: 262, endPoint y: 391, distance: 48.8
click at [262, 391] on div "340430000 Edit" at bounding box center [308, 387] width 94 height 13
copy span "340430000"
click at [129, 19] on icon at bounding box center [135, 18] width 16 height 16
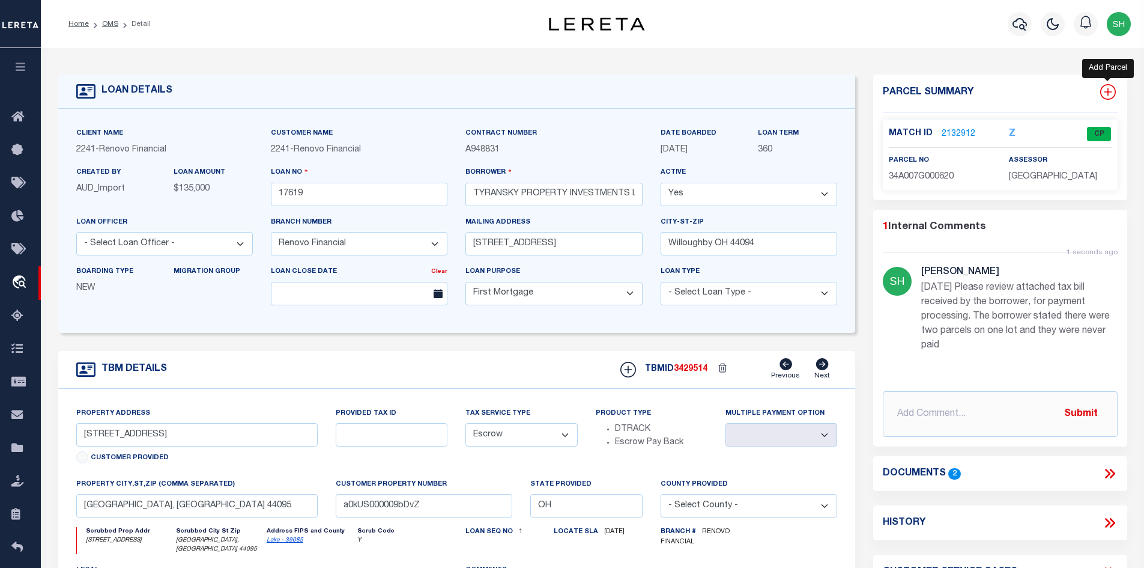
click at [1107, 91] on icon at bounding box center [1109, 92] width 16 height 16
select select "IP"
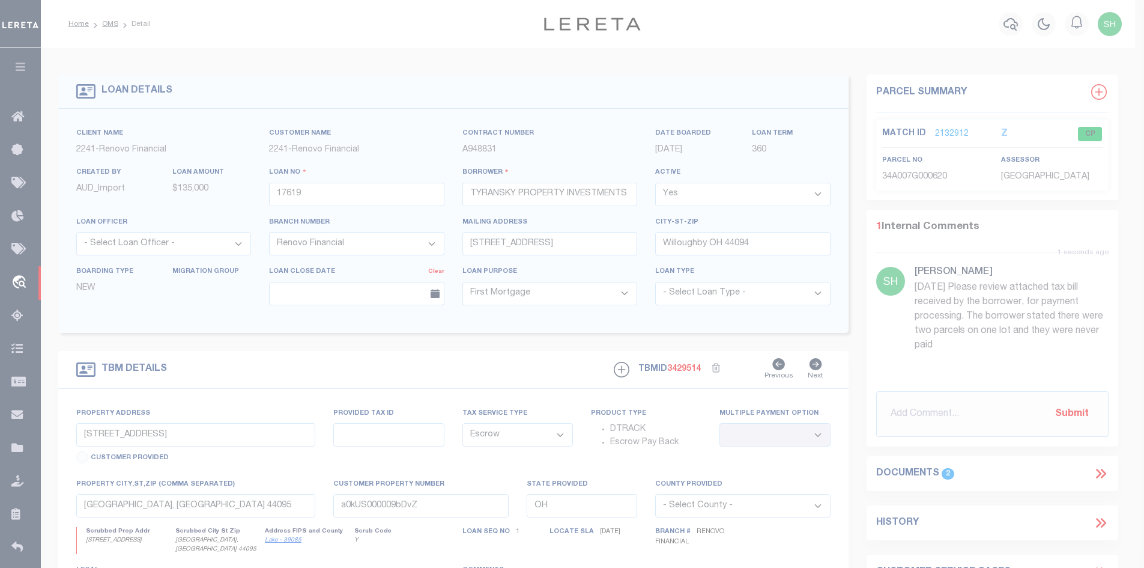
type textarea "-"
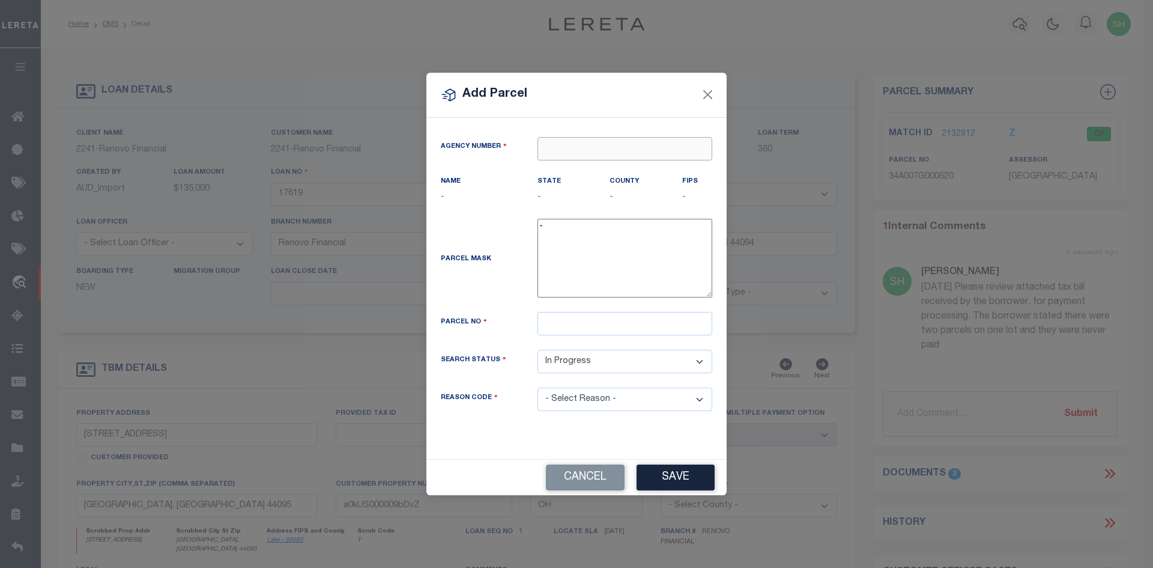
paste input "340430000"
type input "340430000"
click at [594, 174] on div "340430000 : [GEOGRAPHIC_DATA]" at bounding box center [625, 179] width 174 height 34
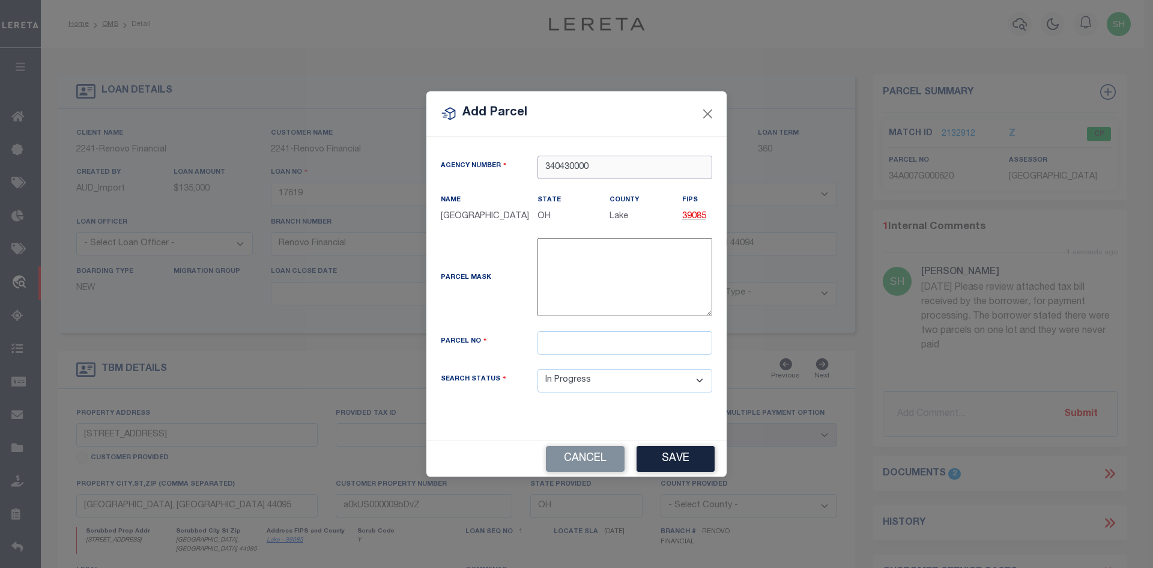
type input "340430000"
click at [565, 350] on input "text" at bounding box center [625, 342] width 175 height 23
type input "34A007G000630"
click at [642, 461] on button "Save" at bounding box center [676, 459] width 78 height 26
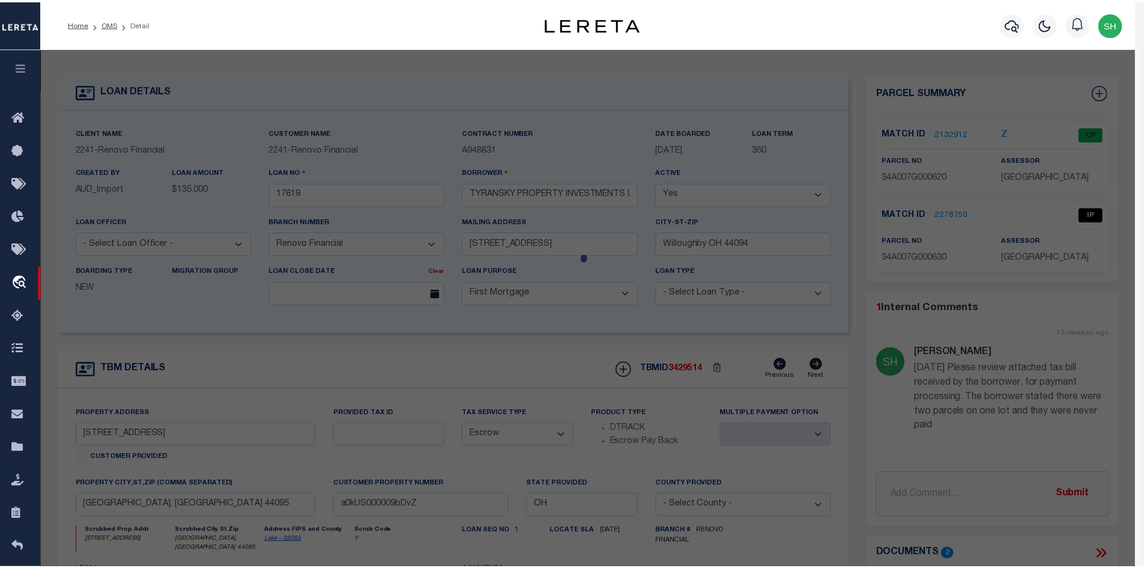
select select "AS"
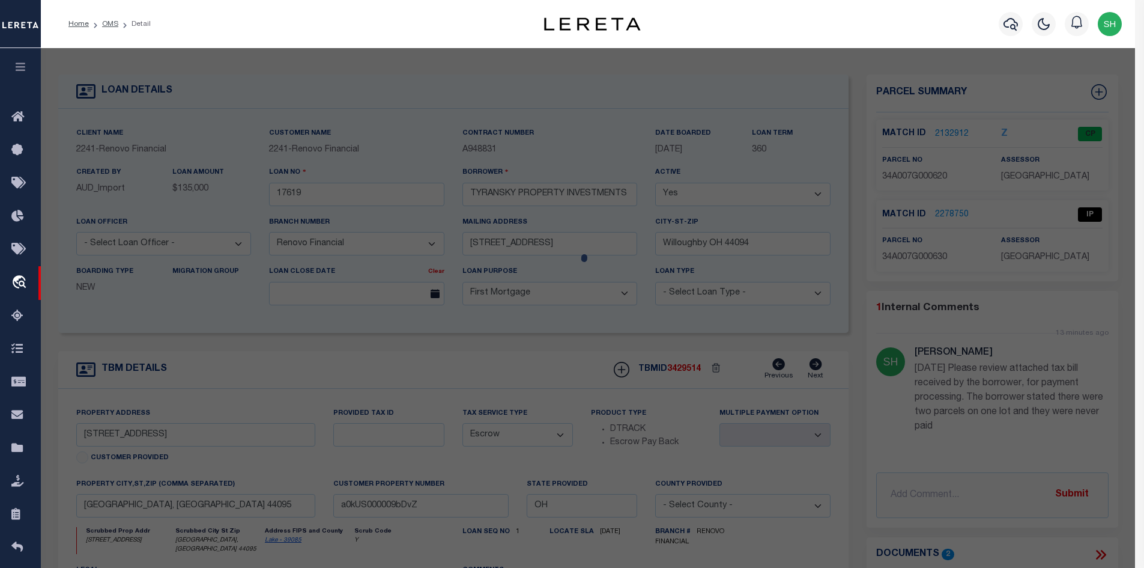
select select
checkbox input "false"
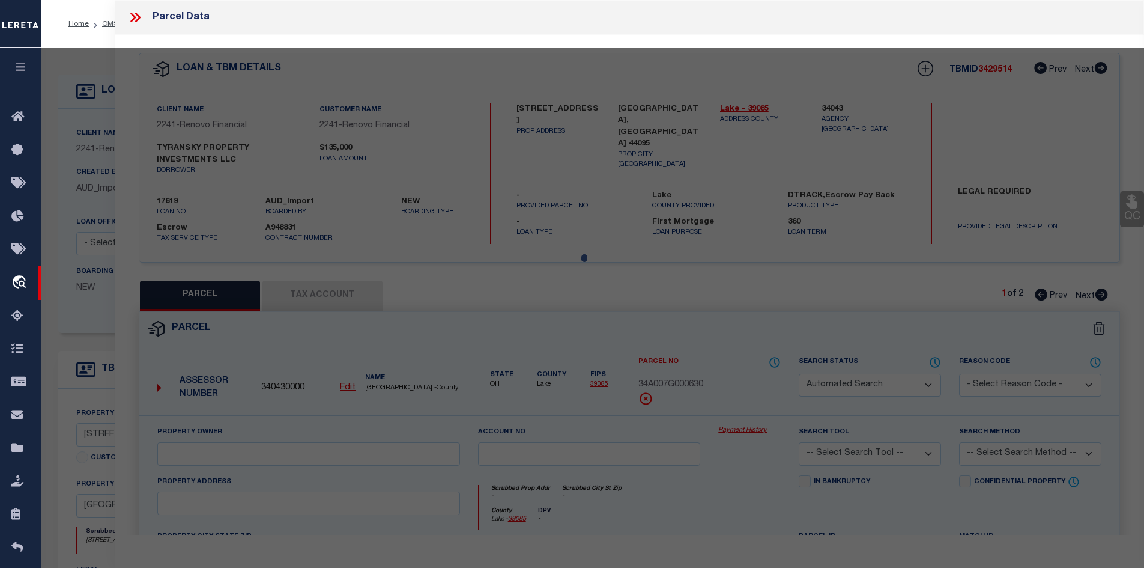
select select "IP"
checkbox input "false"
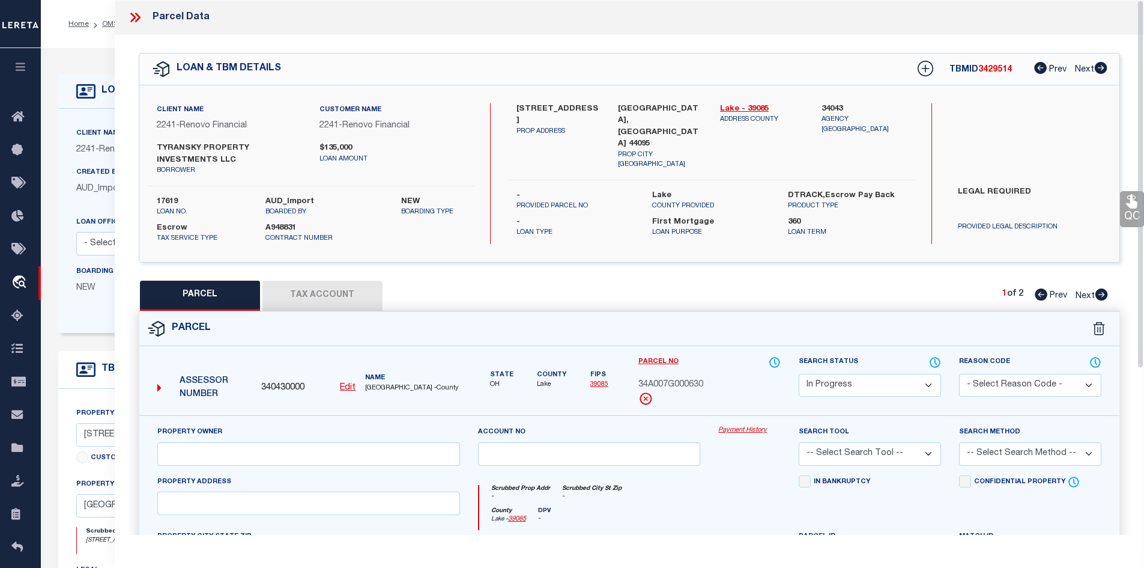
click at [288, 288] on button "Tax Account" at bounding box center [323, 296] width 120 height 30
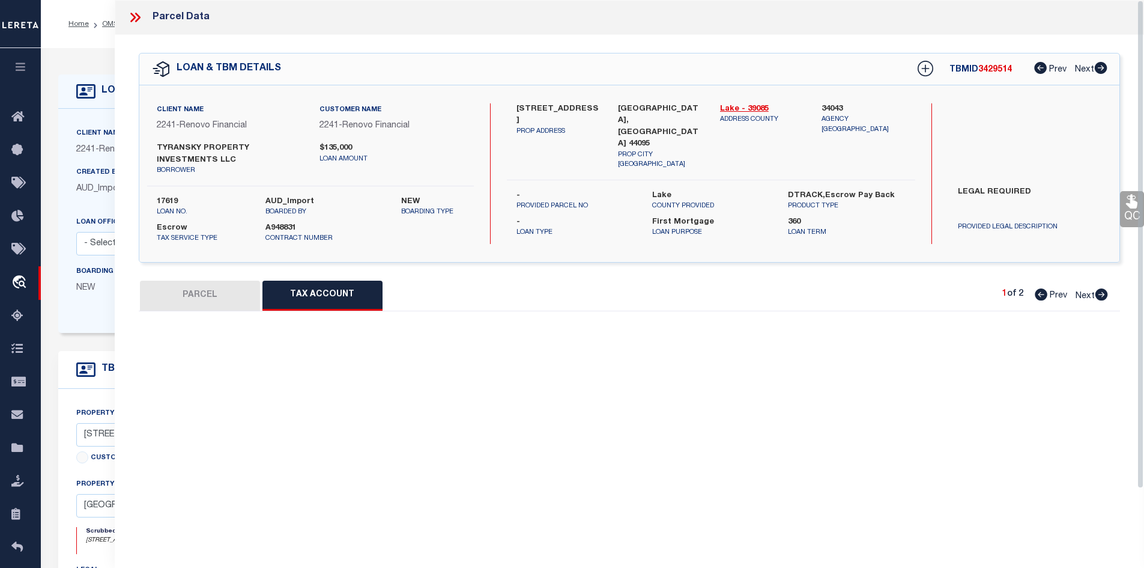
select select "100"
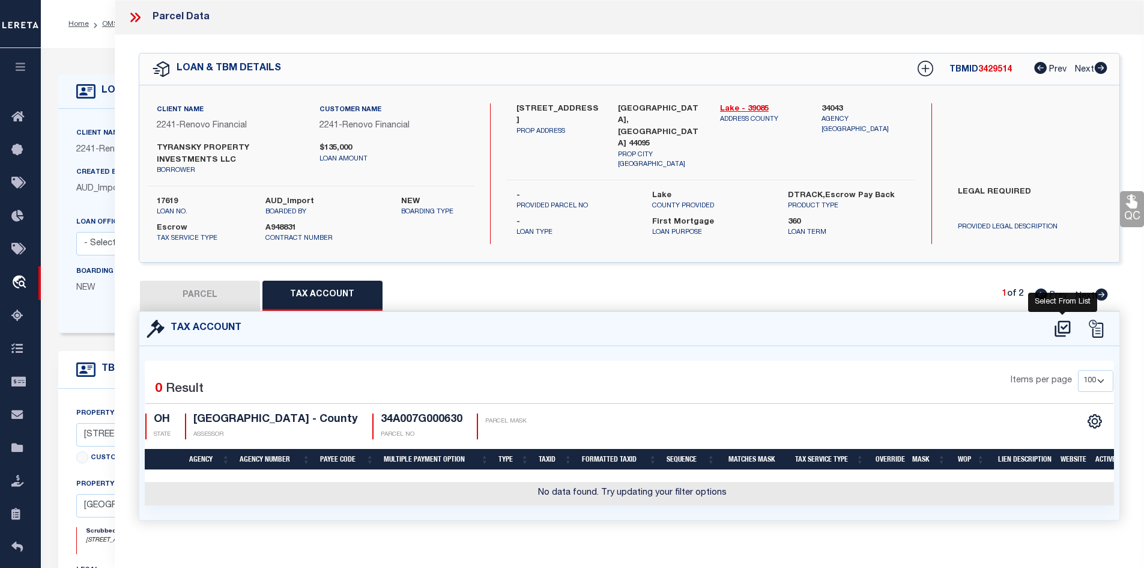
click at [1060, 323] on icon at bounding box center [1063, 328] width 16 height 16
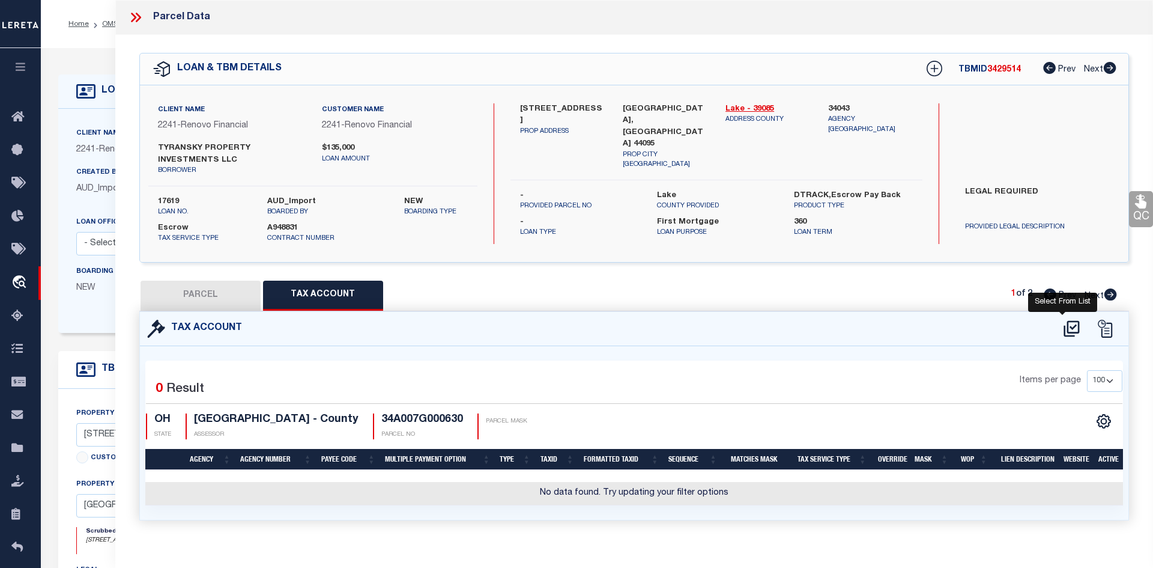
select select "100"
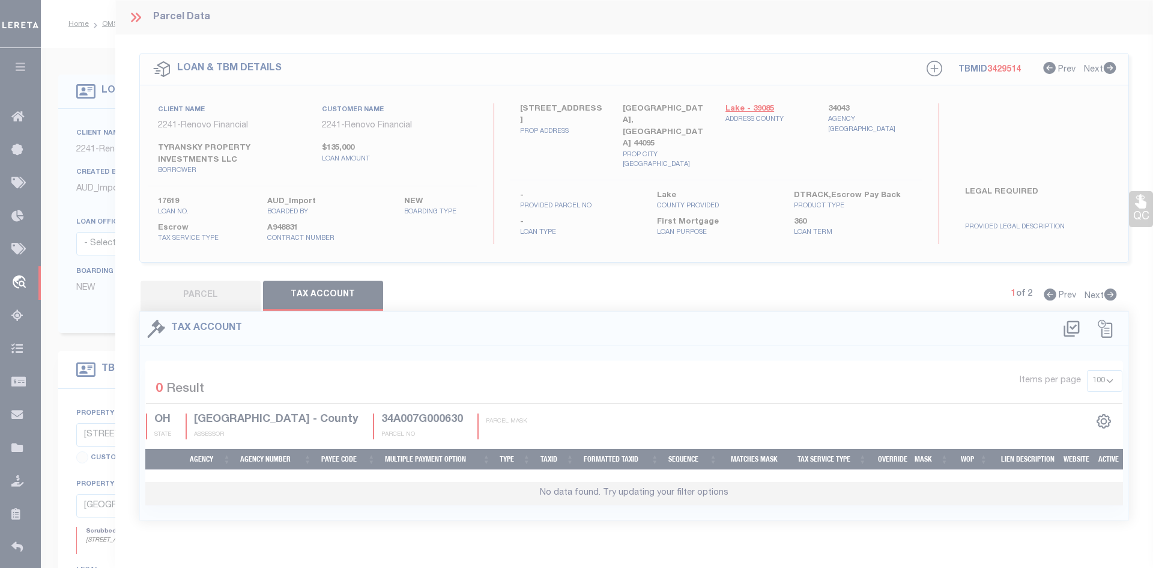
select select "100"
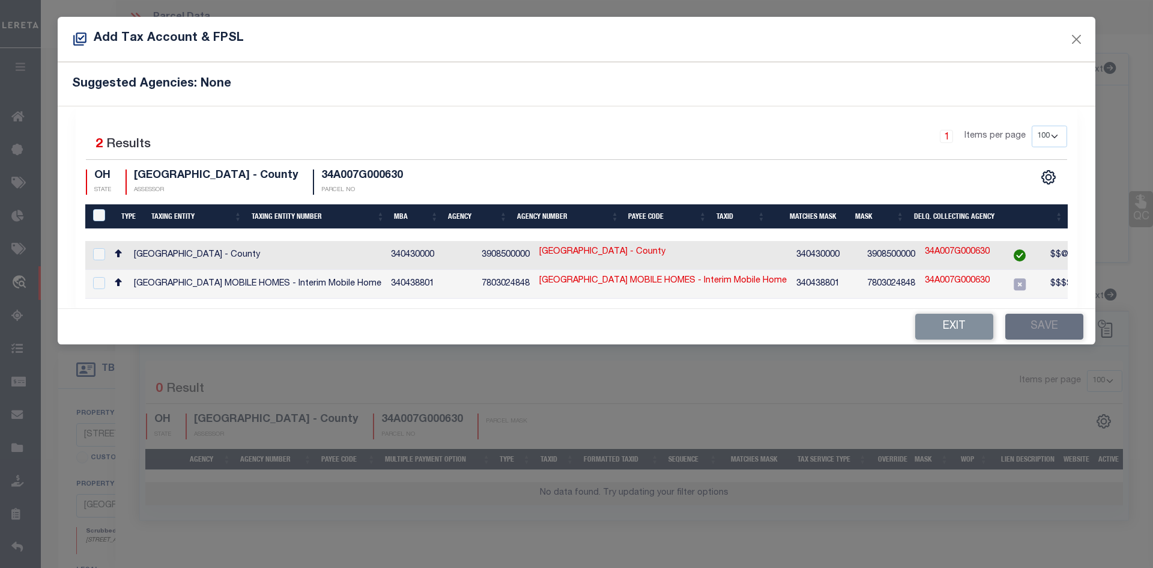
click at [106, 252] on td at bounding box center [97, 255] width 25 height 29
checkbox input "true"
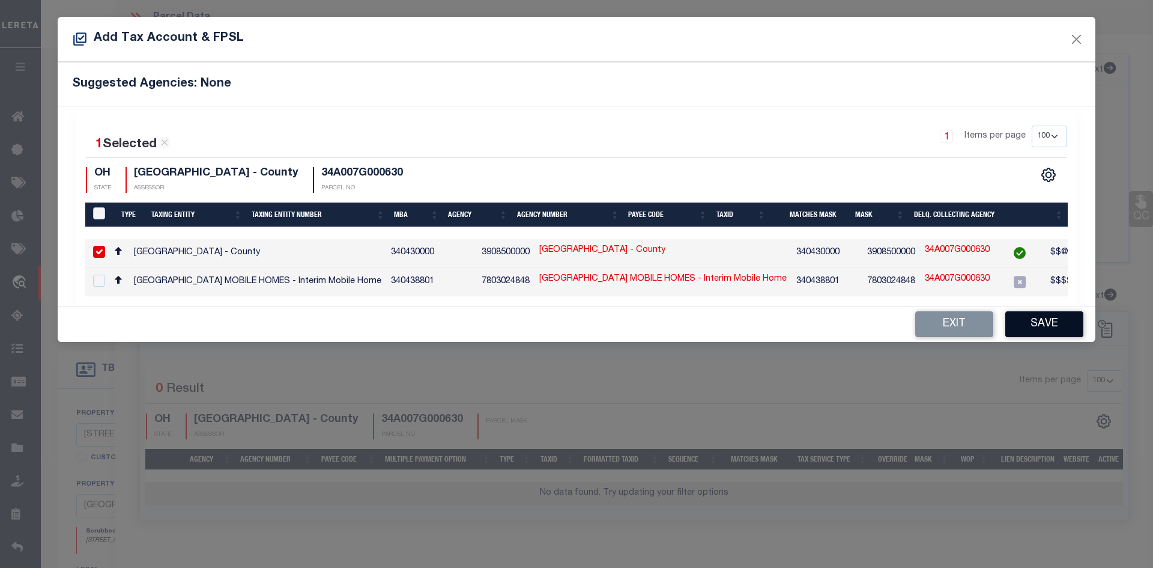
click at [1037, 324] on button "Save" at bounding box center [1045, 324] width 78 height 26
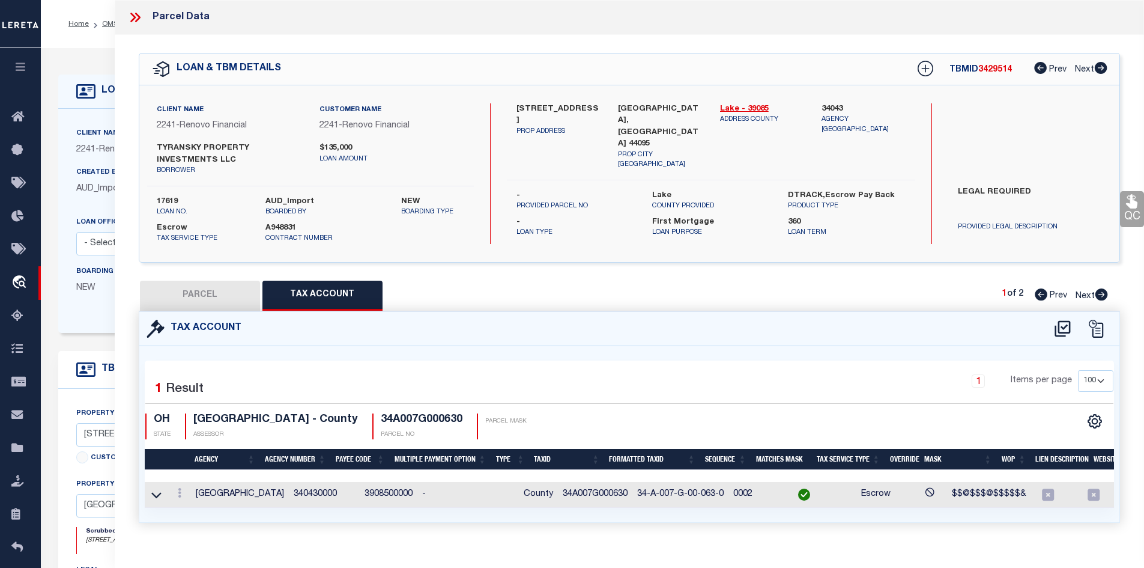
click at [177, 300] on button "PARCEL" at bounding box center [200, 296] width 120 height 30
select select "AS"
checkbox input "false"
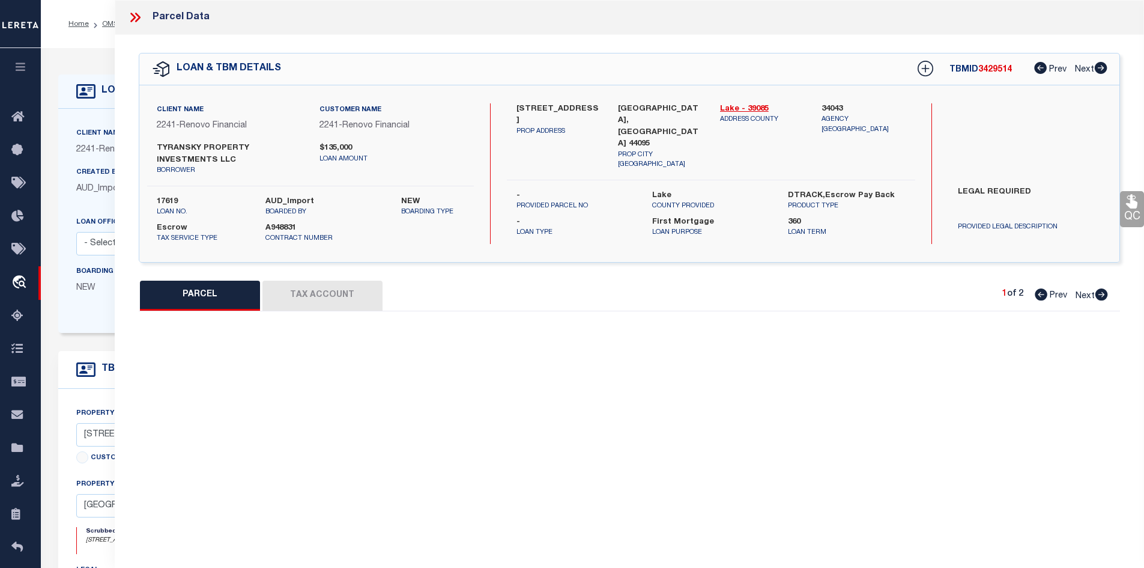
select select "IP"
checkbox input "false"
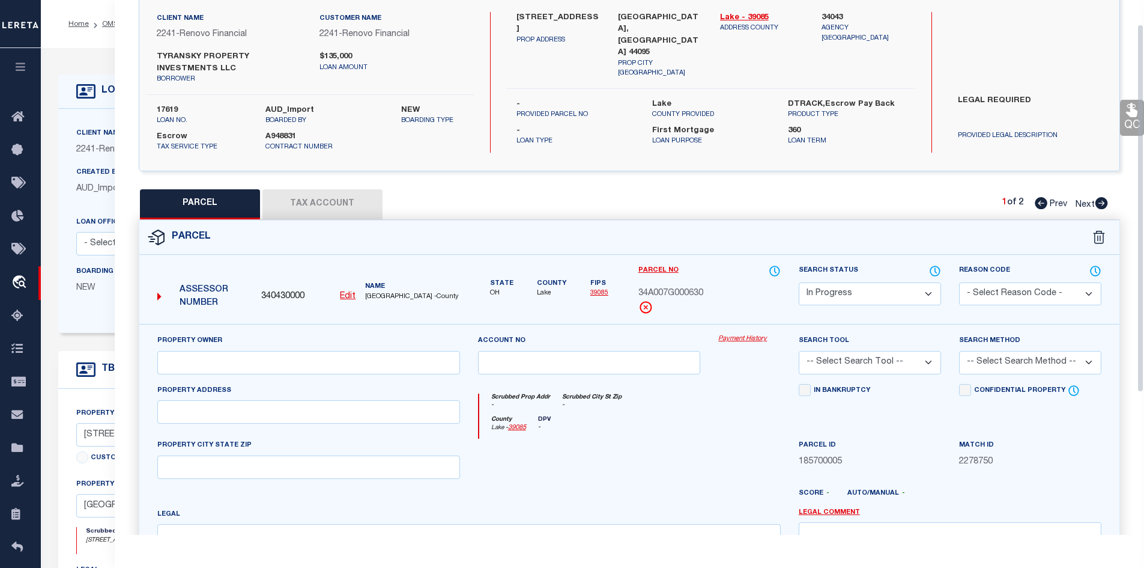
scroll to position [120, 0]
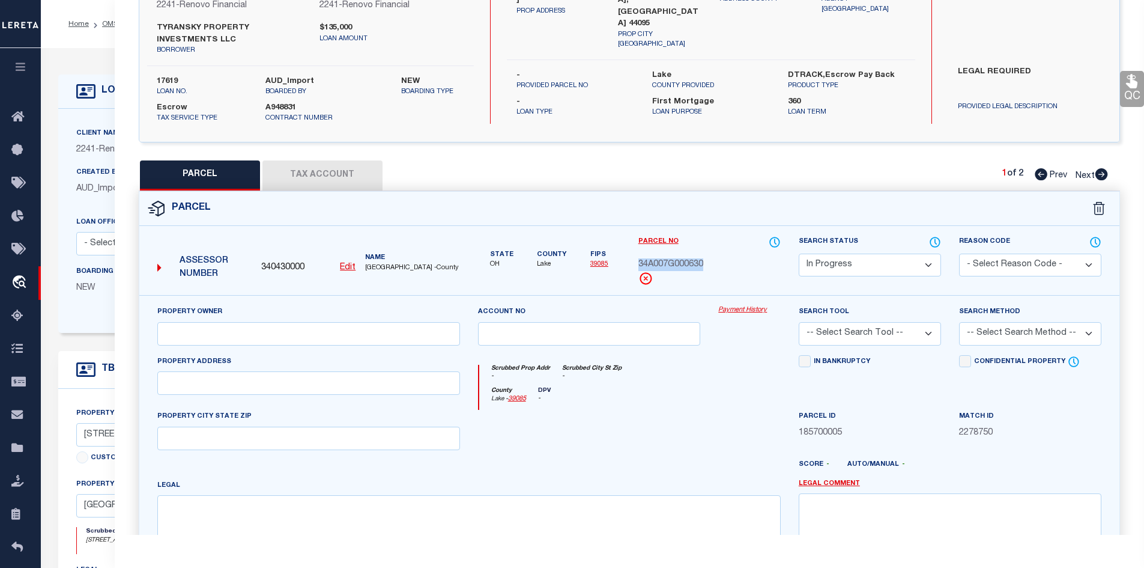
drag, startPoint x: 714, startPoint y: 263, endPoint x: 636, endPoint y: 267, distance: 77.6
click at [636, 267] on div "Parcel No 34A007G000630" at bounding box center [710, 265] width 160 height 60
copy span "34A007G000630"
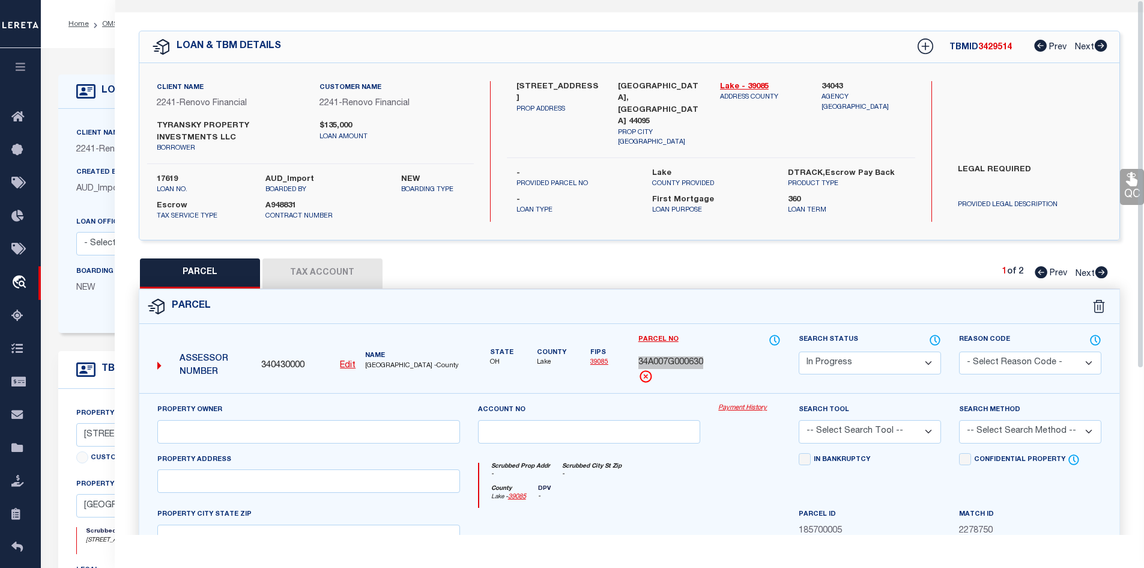
scroll to position [0, 0]
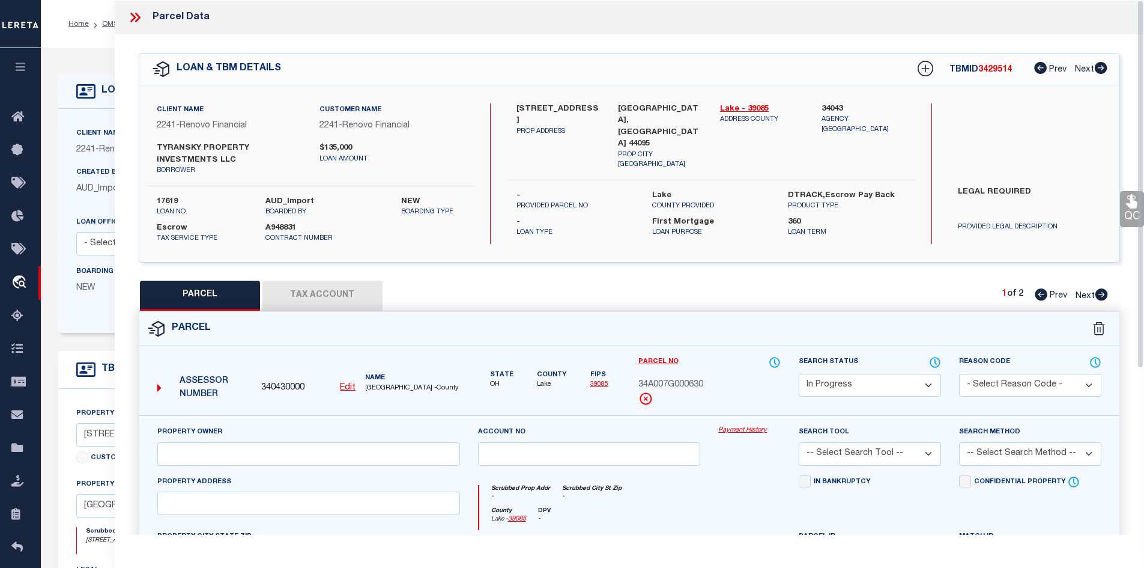
click at [147, 19] on div at bounding box center [139, 18] width 25 height 16
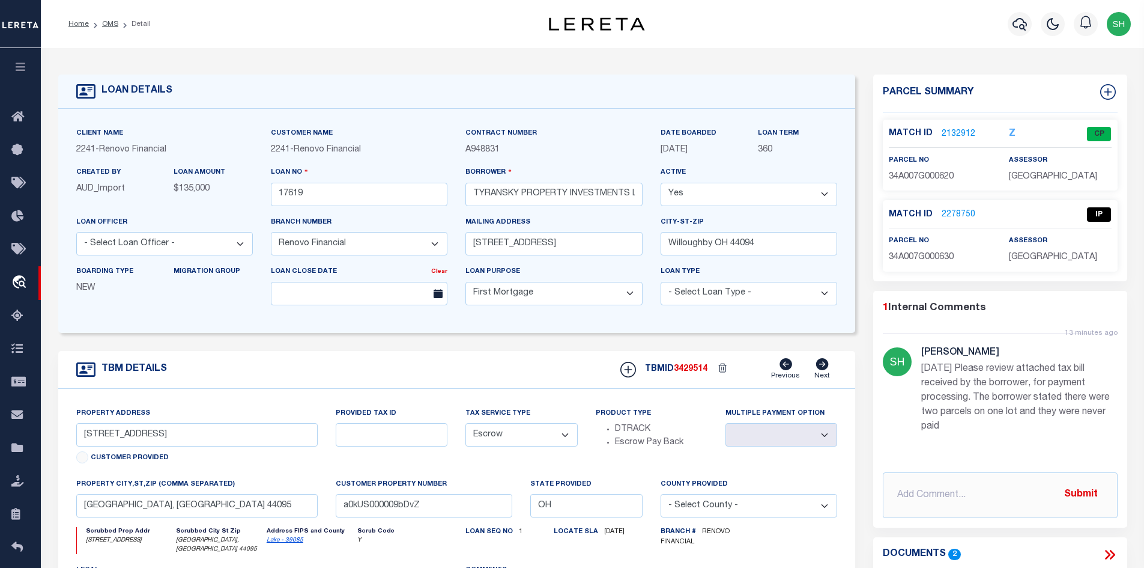
click at [139, 18] on ol "Home OMS Detail" at bounding box center [110, 23] width 102 height 25
click at [951, 256] on span "34A007G000630" at bounding box center [921, 257] width 65 height 8
drag, startPoint x: 953, startPoint y: 255, endPoint x: 881, endPoint y: 258, distance: 72.8
click at [881, 258] on div "parcel no 34A007G000630" at bounding box center [940, 248] width 120 height 29
copy span "34A007G000630"
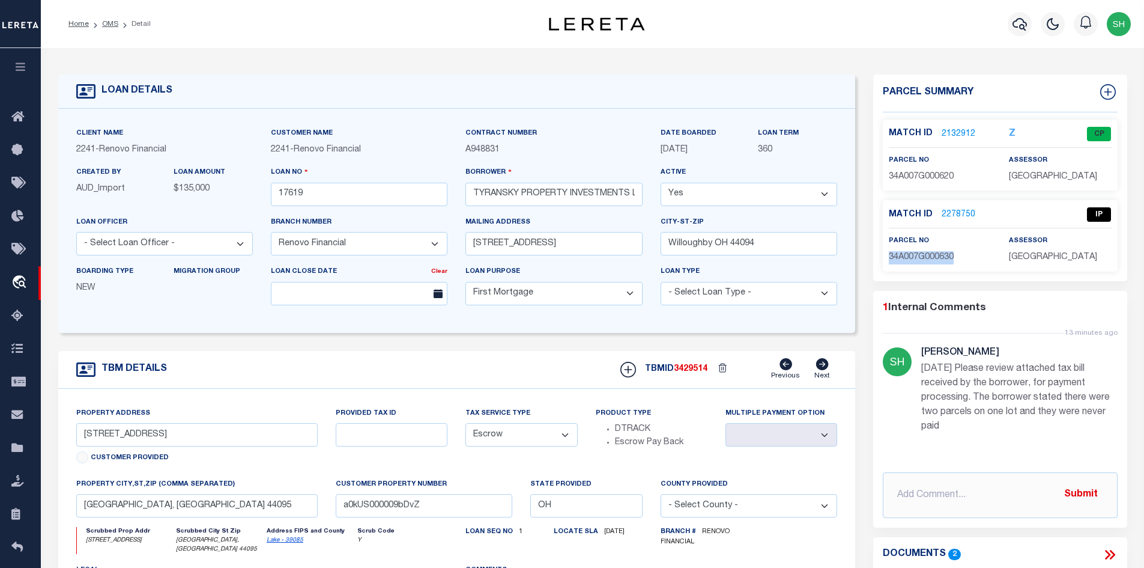
click at [952, 210] on link "2278750" at bounding box center [959, 214] width 34 height 13
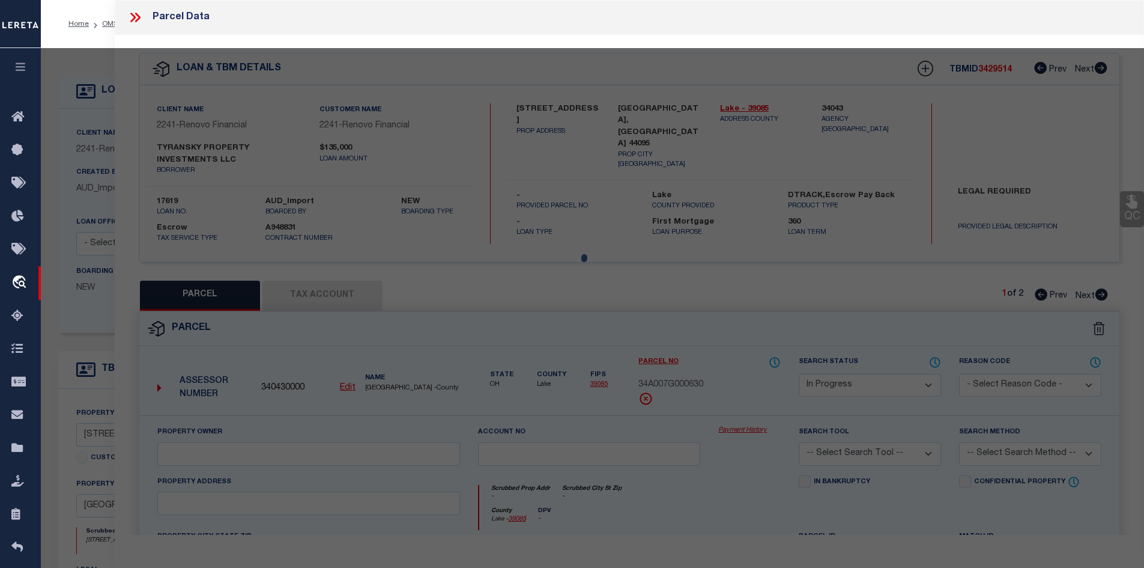
select select "AS"
checkbox input "false"
select select "IP"
checkbox input "false"
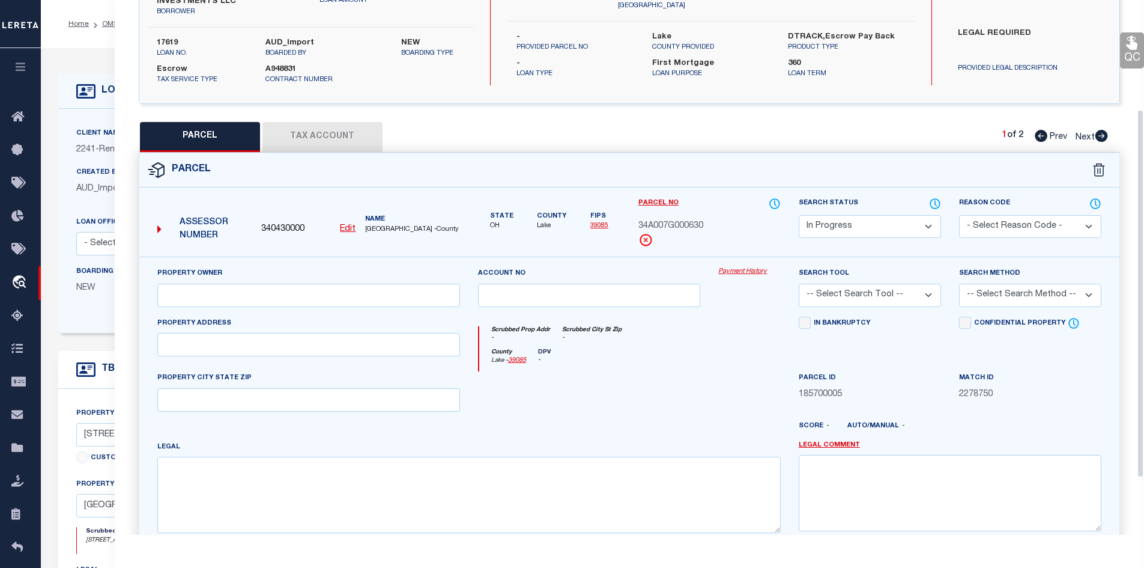
scroll to position [180, 0]
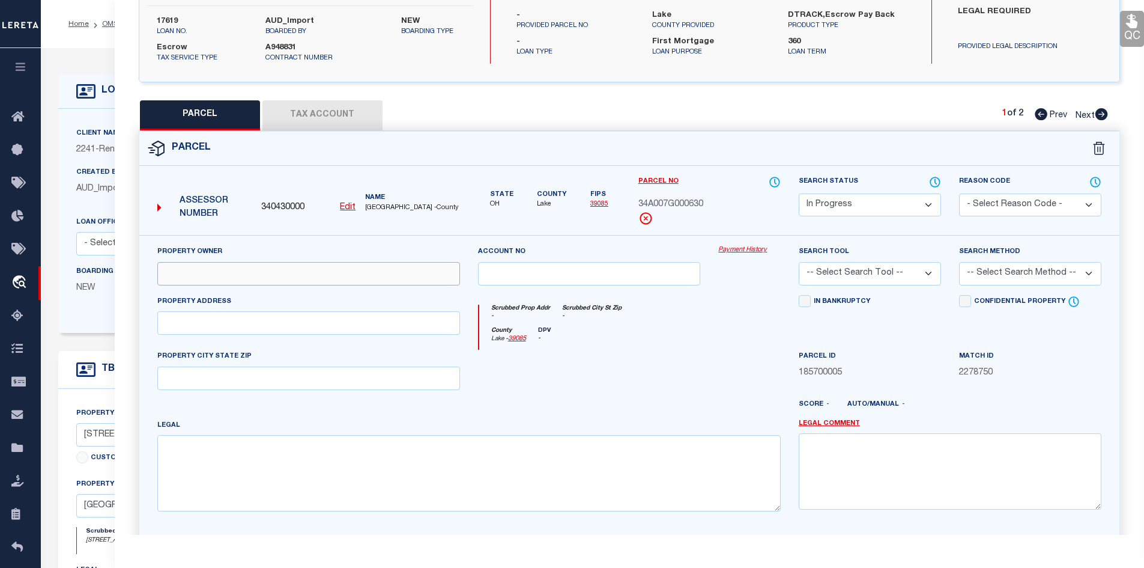
paste input "TYRANSKY PROPERTY INVESTMENTS LLC"
type input "TYRANSKY PROPERTY INVESTMENTS LLC"
paste textarea "Legal Description LOT 10, CARD TRACT"
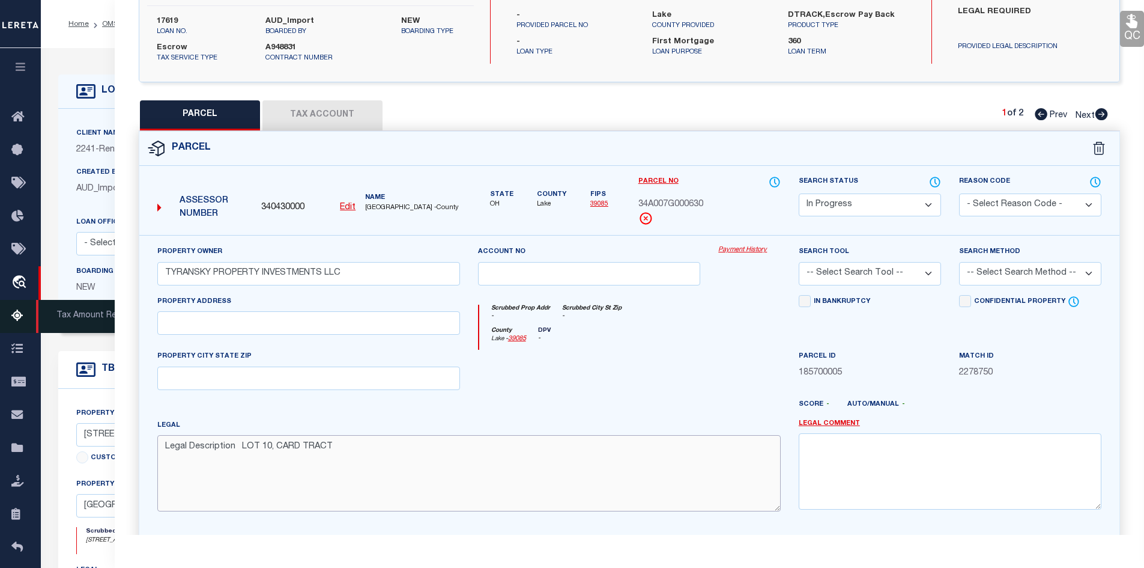
type textarea "Legal Description LOT 10, CARD TRACT"
drag, startPoint x: 192, startPoint y: 312, endPoint x: 187, endPoint y: 325, distance: 13.7
paste input ": E 346 ST"
type input ": E 346 ST"
click at [843, 204] on select "Automated Search Bad Parcel Complete Duplicate Parcel High Dollar Reporting In …" at bounding box center [870, 204] width 142 height 23
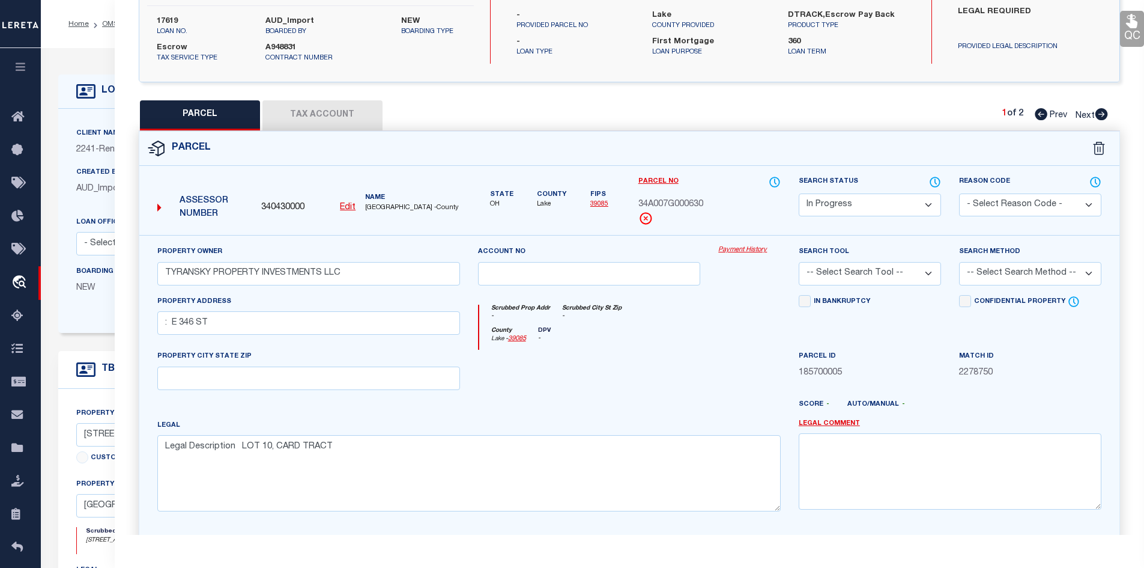
select select "PC"
click at [799, 193] on select "Automated Search Bad Parcel Complete Duplicate Parcel High Dollar Reporting In …" at bounding box center [870, 204] width 142 height 23
click at [837, 274] on select "-- Select Search Tool -- 3rd Party Website Agency File Agency Website ATLS CNV-…" at bounding box center [870, 273] width 142 height 23
select select "AGW"
click at [799, 263] on select "-- Select Search Tool -- 3rd Party Website Agency File Agency Website ATLS CNV-…" at bounding box center [870, 273] width 142 height 23
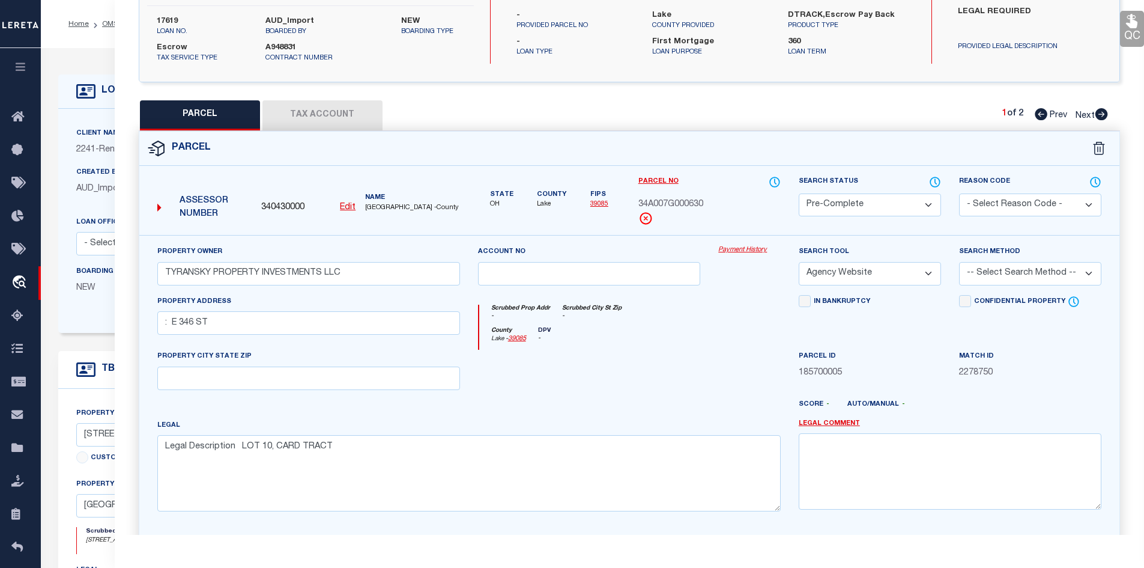
click at [989, 271] on select "-- Select Search Method -- Property Address Legal Liability Info Provided" at bounding box center [1030, 273] width 142 height 23
select select "ADD"
click at [959, 263] on select "-- Select Search Method -- Property Address Legal Liability Info Provided" at bounding box center [1030, 273] width 142 height 23
click at [734, 332] on div "[GEOGRAPHIC_DATA] - 39085 DPV -" at bounding box center [630, 338] width 302 height 23
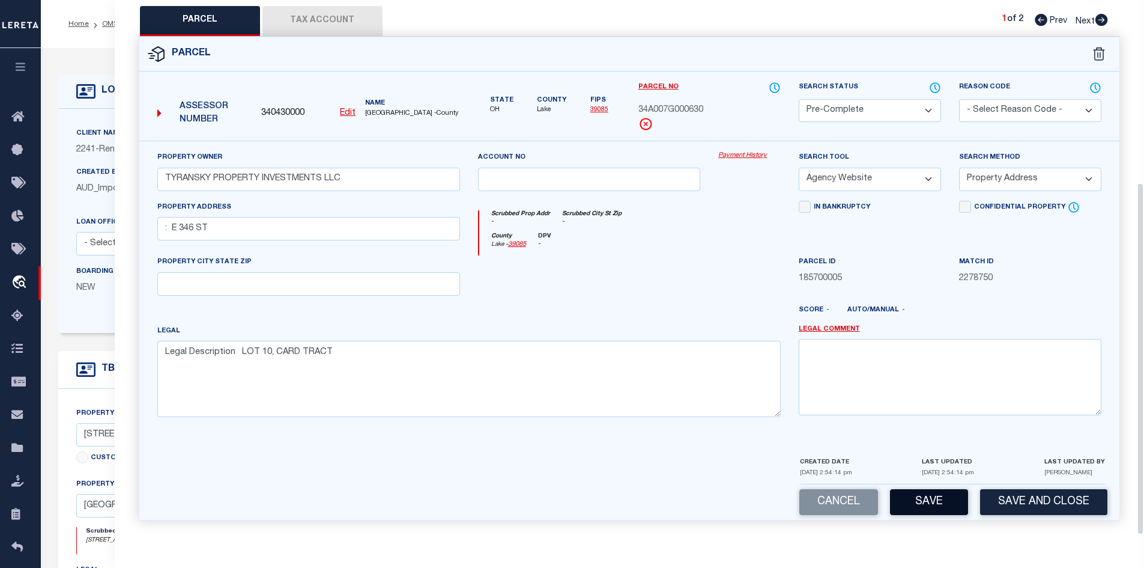
scroll to position [60, 0]
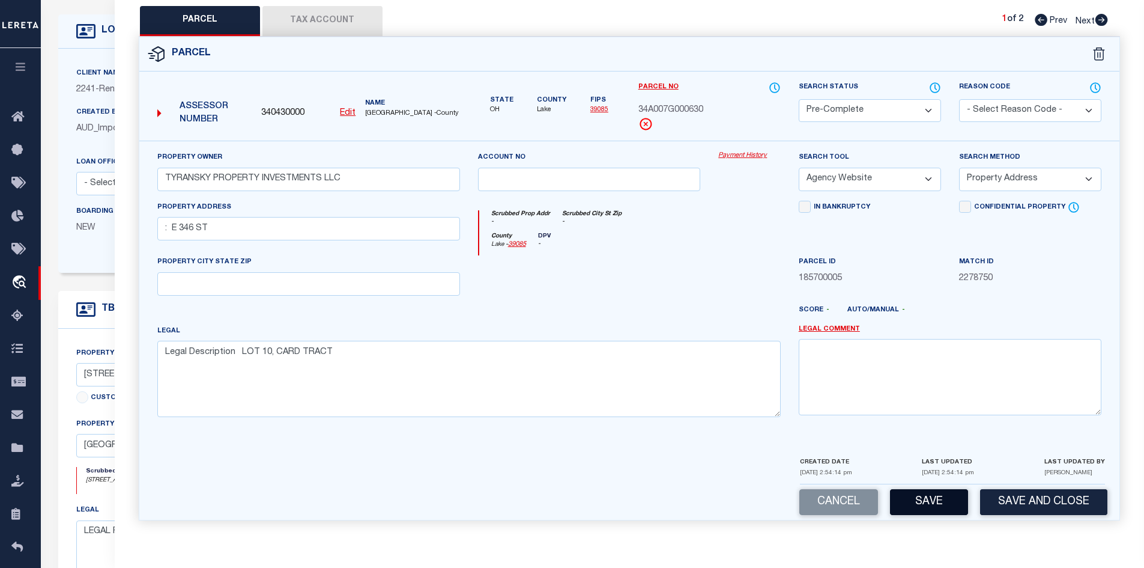
click at [924, 496] on button "Save" at bounding box center [929, 502] width 78 height 26
select select "AS"
select select
checkbox input "false"
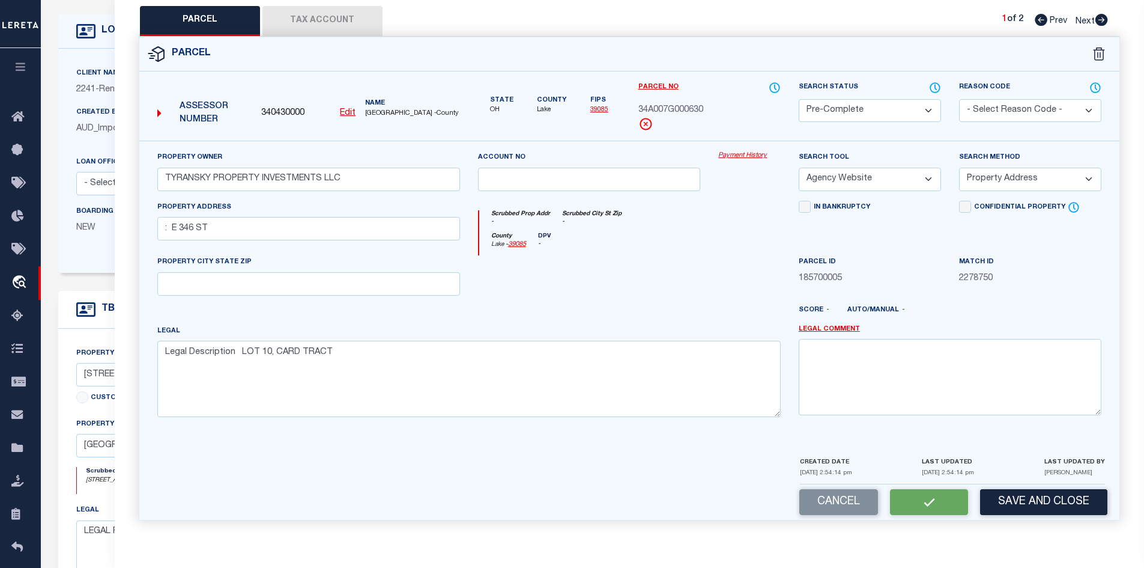
checkbox input "false"
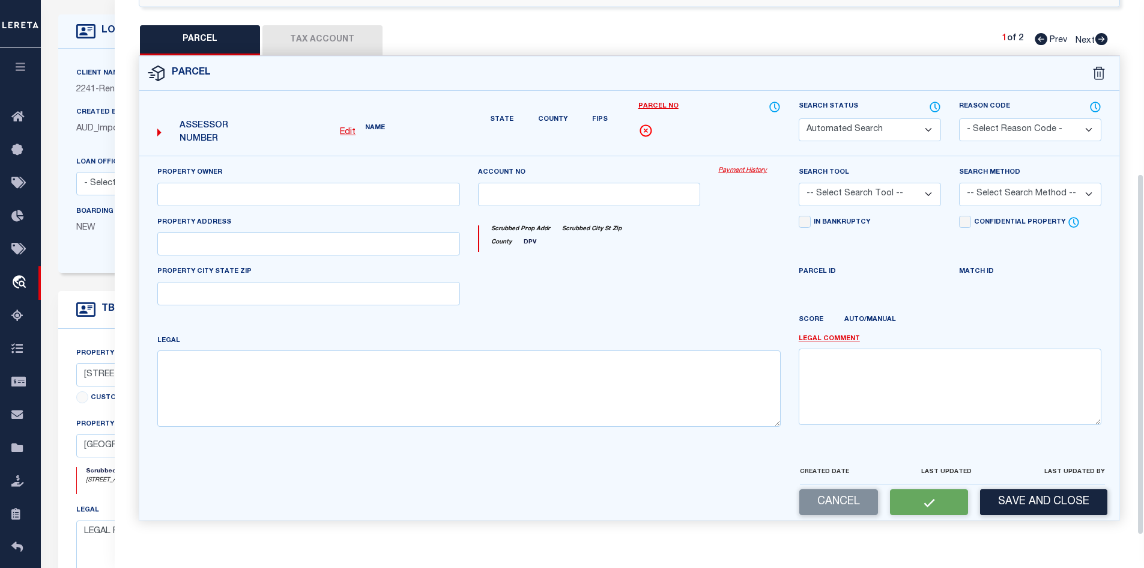
select select "PC"
type input "TYRANSKY PROPERTY INVESTMENTS LLC"
select select "AGW"
select select "ADD"
type input ": E 346 ST"
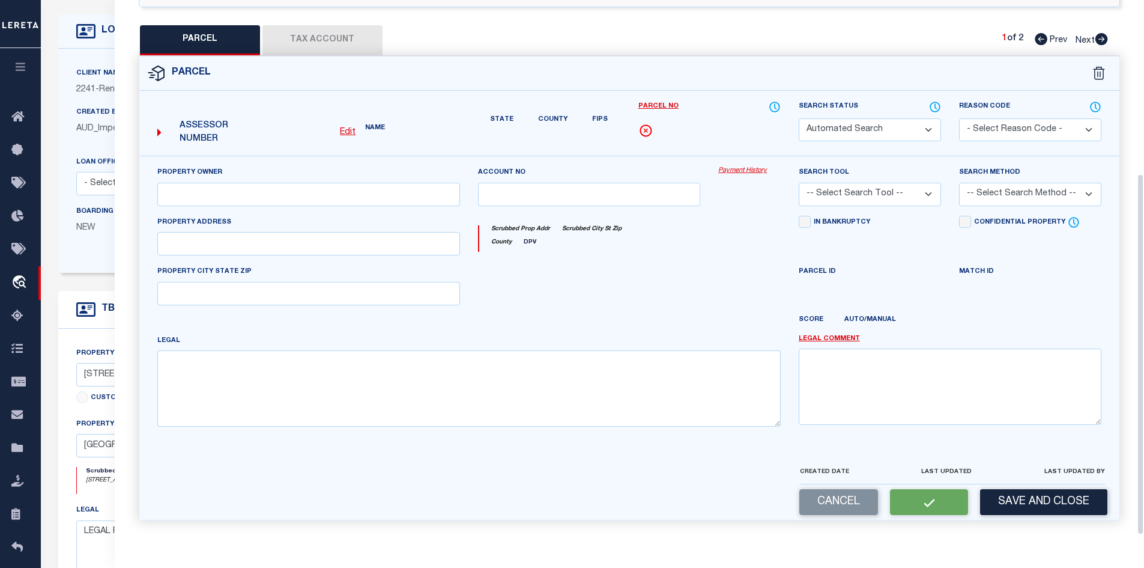
type textarea "Legal Description LOT 10, CARD TRACT"
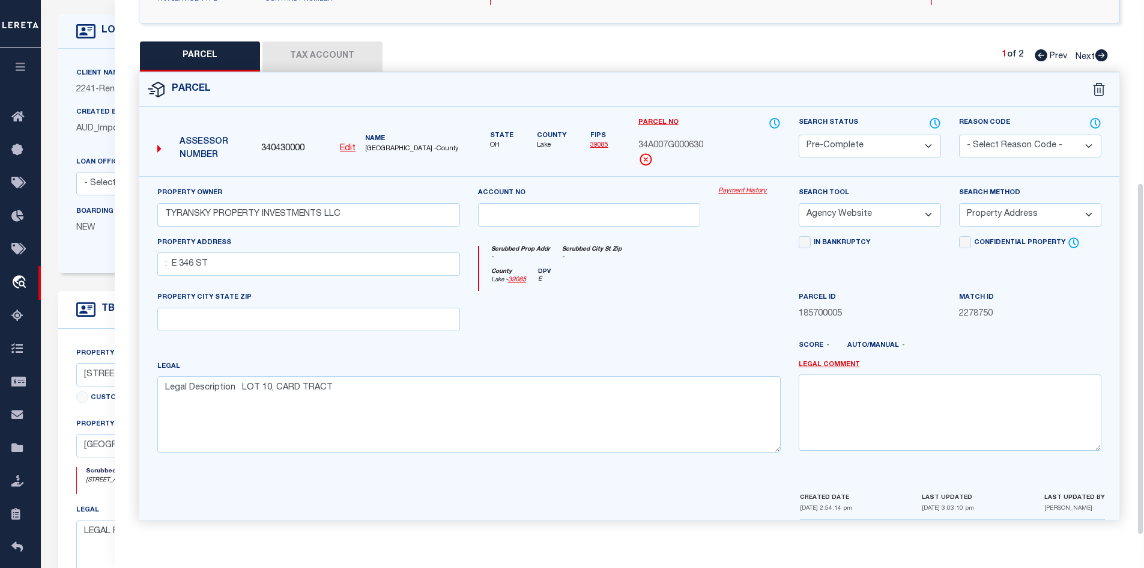
scroll to position [241, 0]
click at [308, 53] on button "Tax Account" at bounding box center [323, 56] width 120 height 30
select select "100"
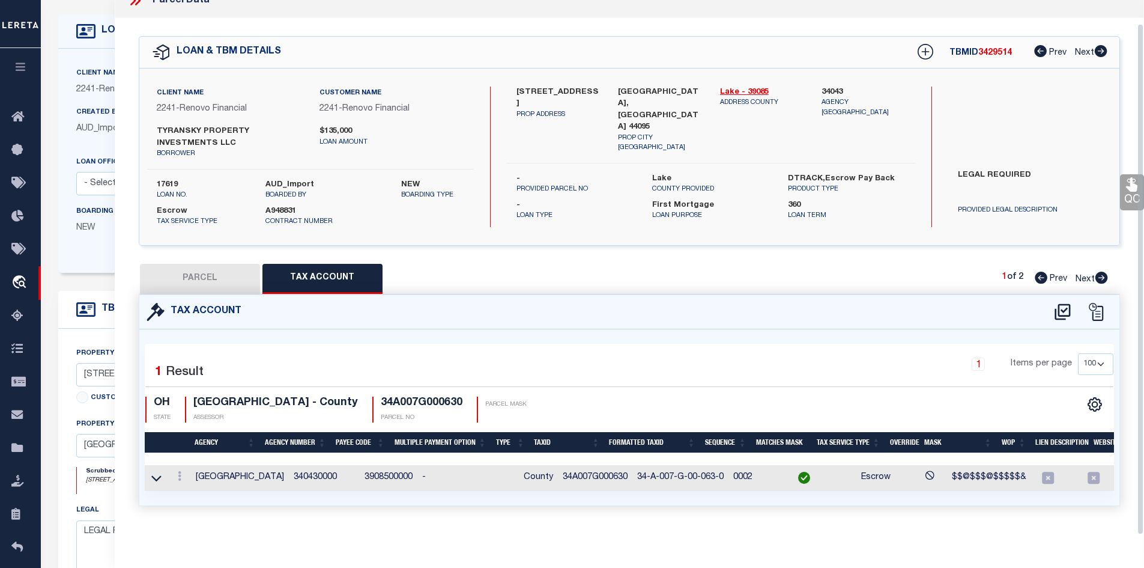
scroll to position [180, 0]
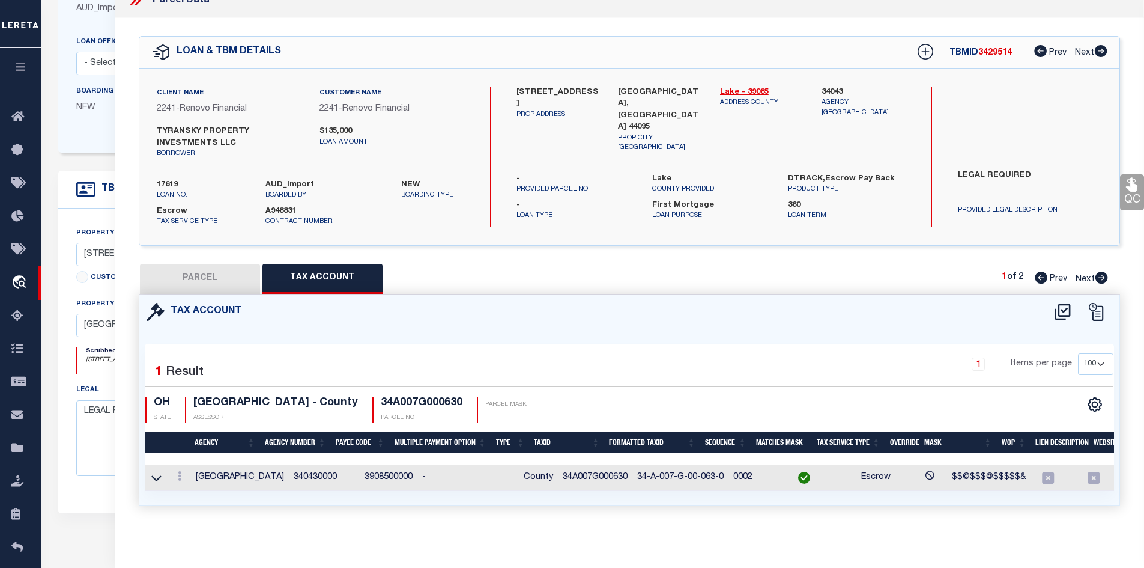
click at [226, 266] on button "PARCEL" at bounding box center [200, 279] width 120 height 30
select select "AS"
select select
checkbox input "false"
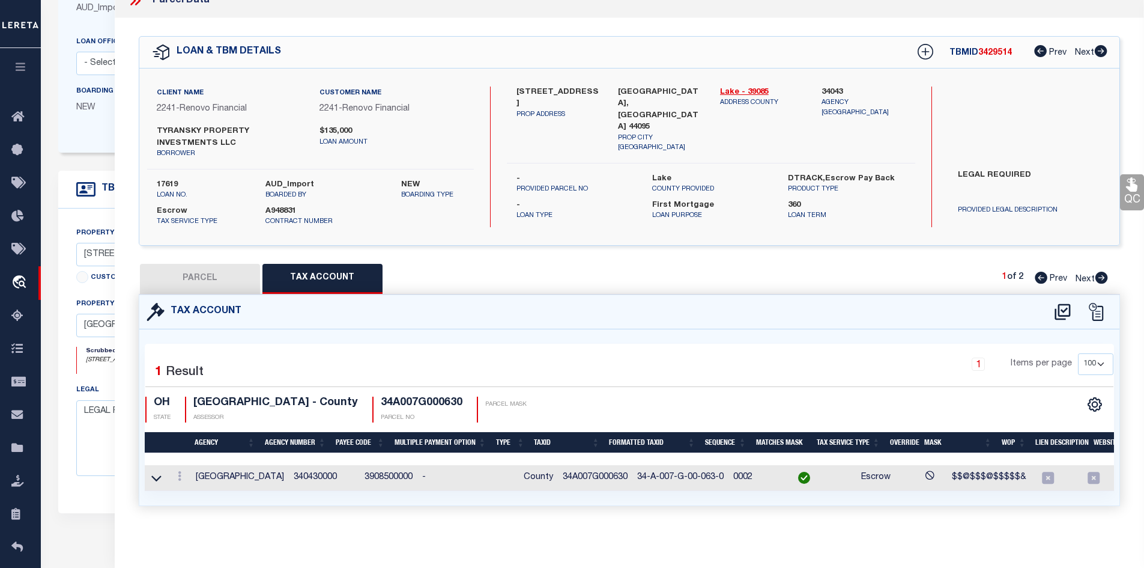
checkbox input "false"
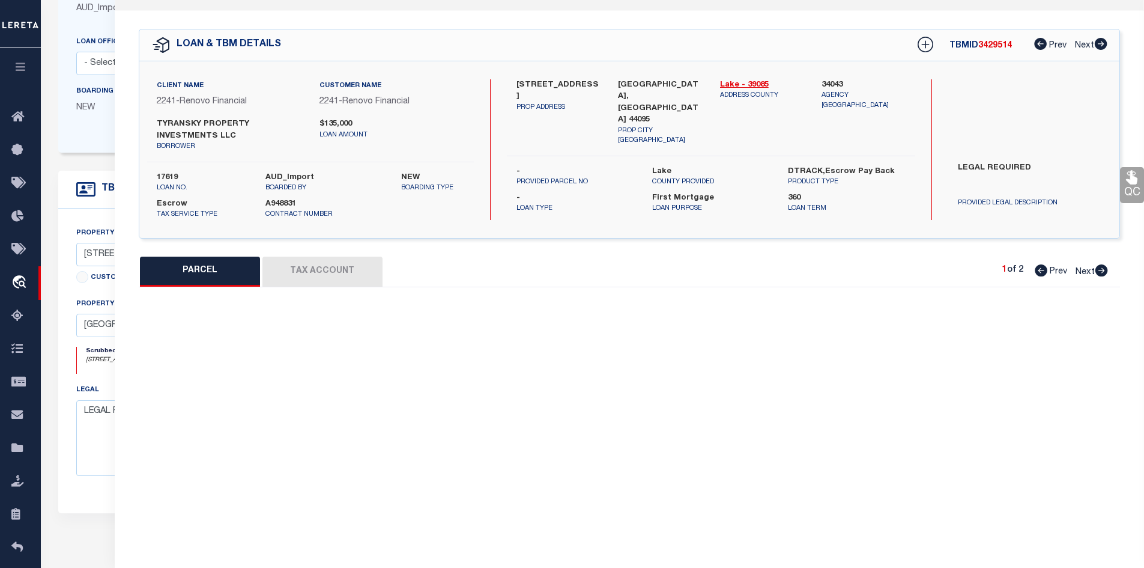
select select "PC"
type input "TYRANSKY PROPERTY INVESTMENTS LLC"
select select "AGW"
select select "ADD"
type input ": E 346 ST"
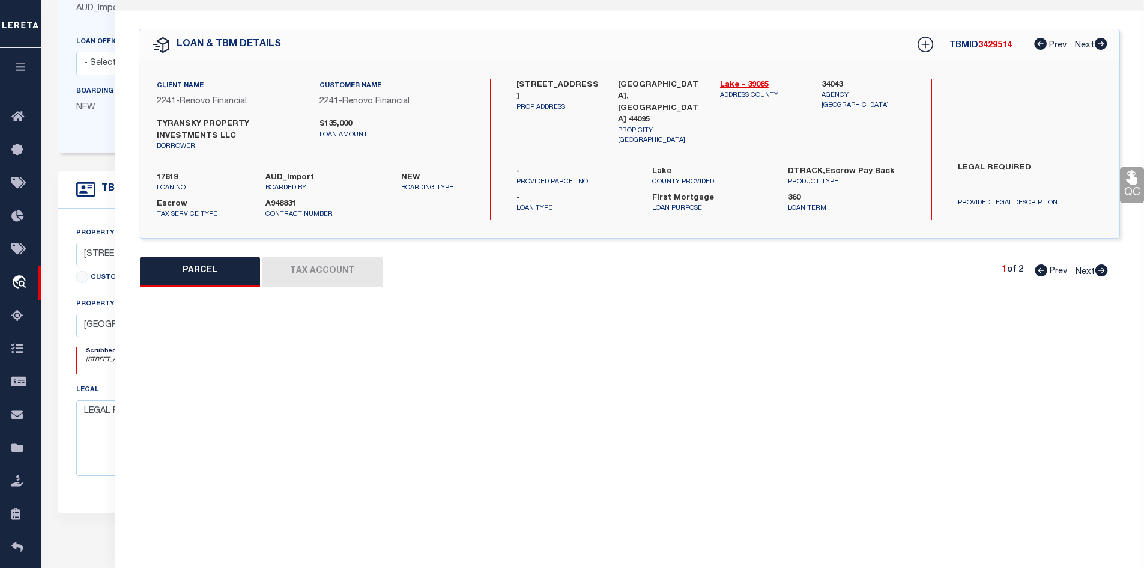
type textarea "Legal Description LOT 10, CARD TRACT"
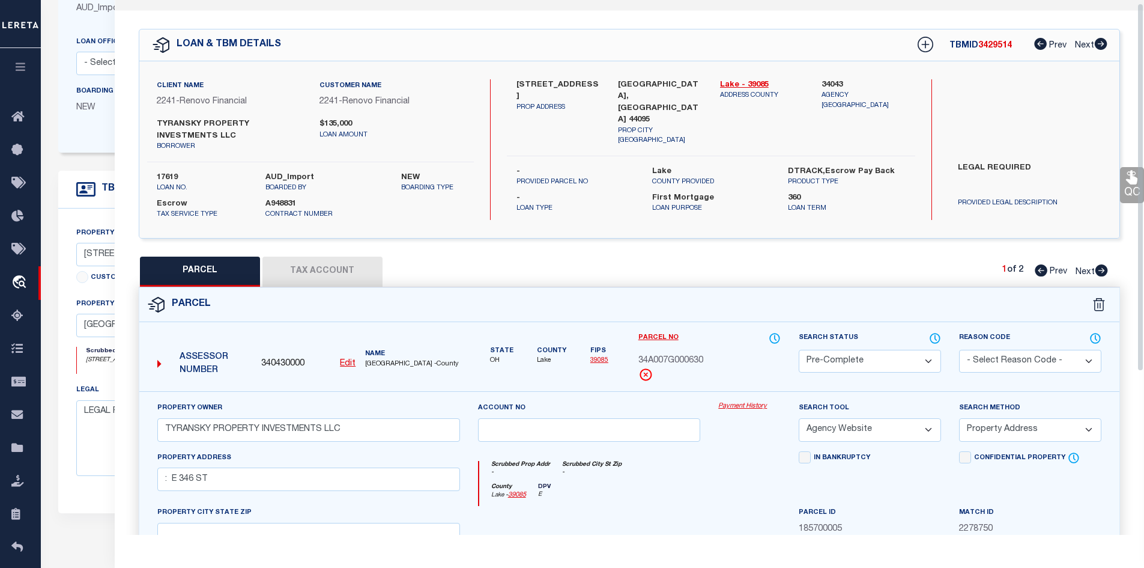
scroll to position [0, 0]
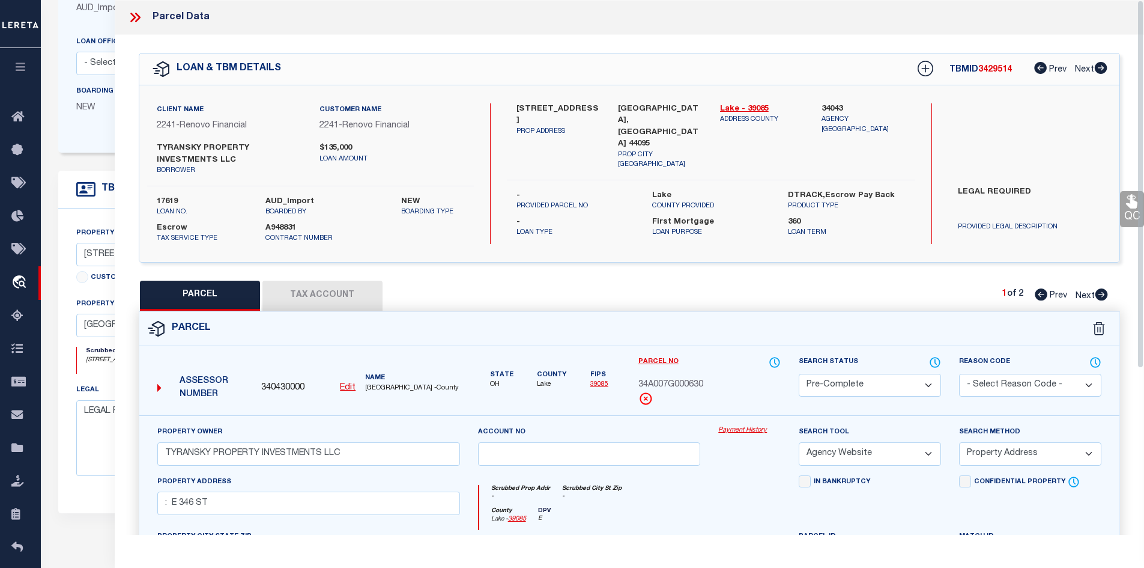
click at [139, 17] on icon at bounding box center [137, 18] width 5 height 10
